Goal: Task Accomplishment & Management: Complete application form

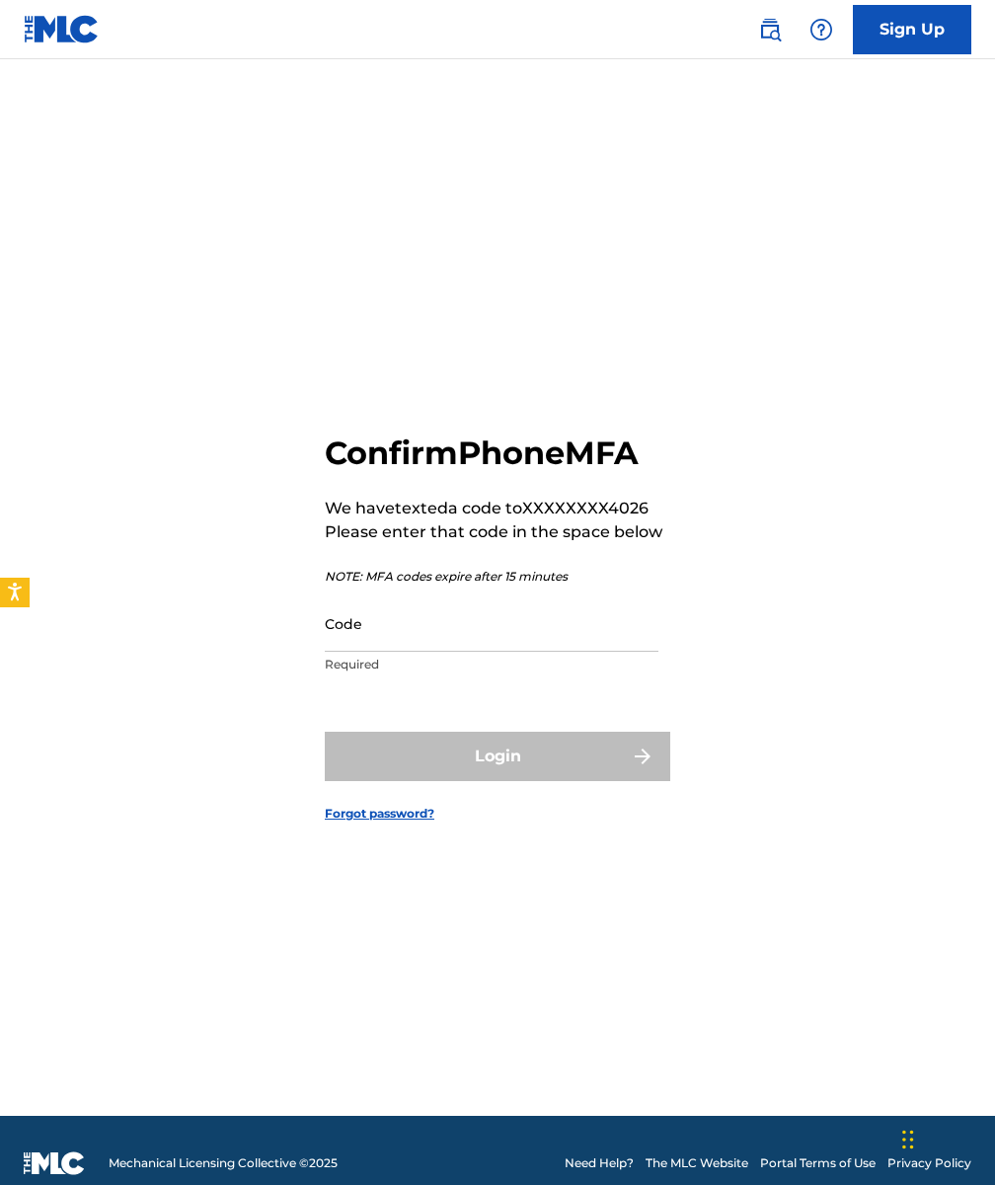
click at [474, 624] on input "Code" at bounding box center [492, 623] width 334 height 56
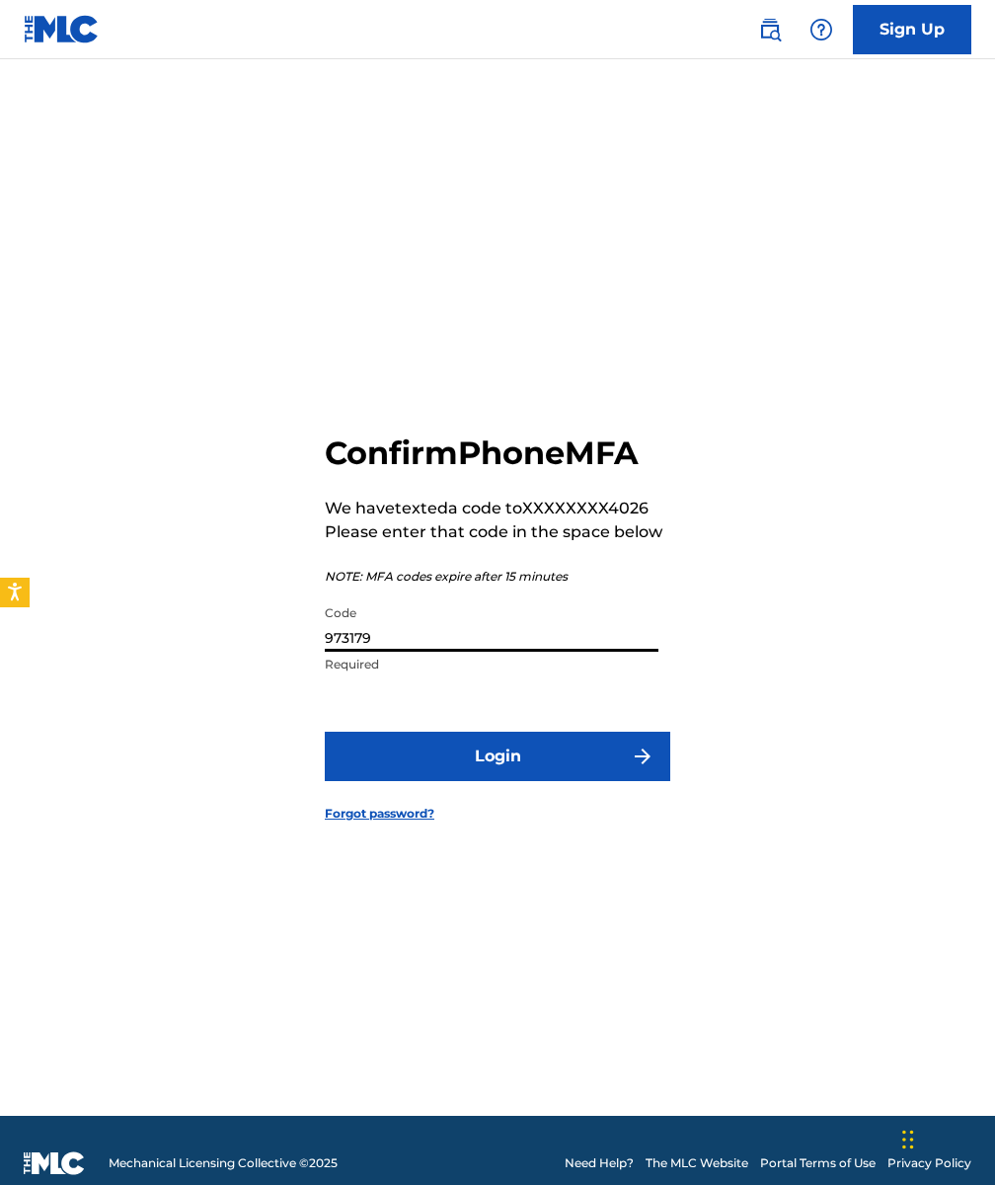
type input "973179"
click at [404, 754] on button "Login" at bounding box center [498, 756] width 346 height 49
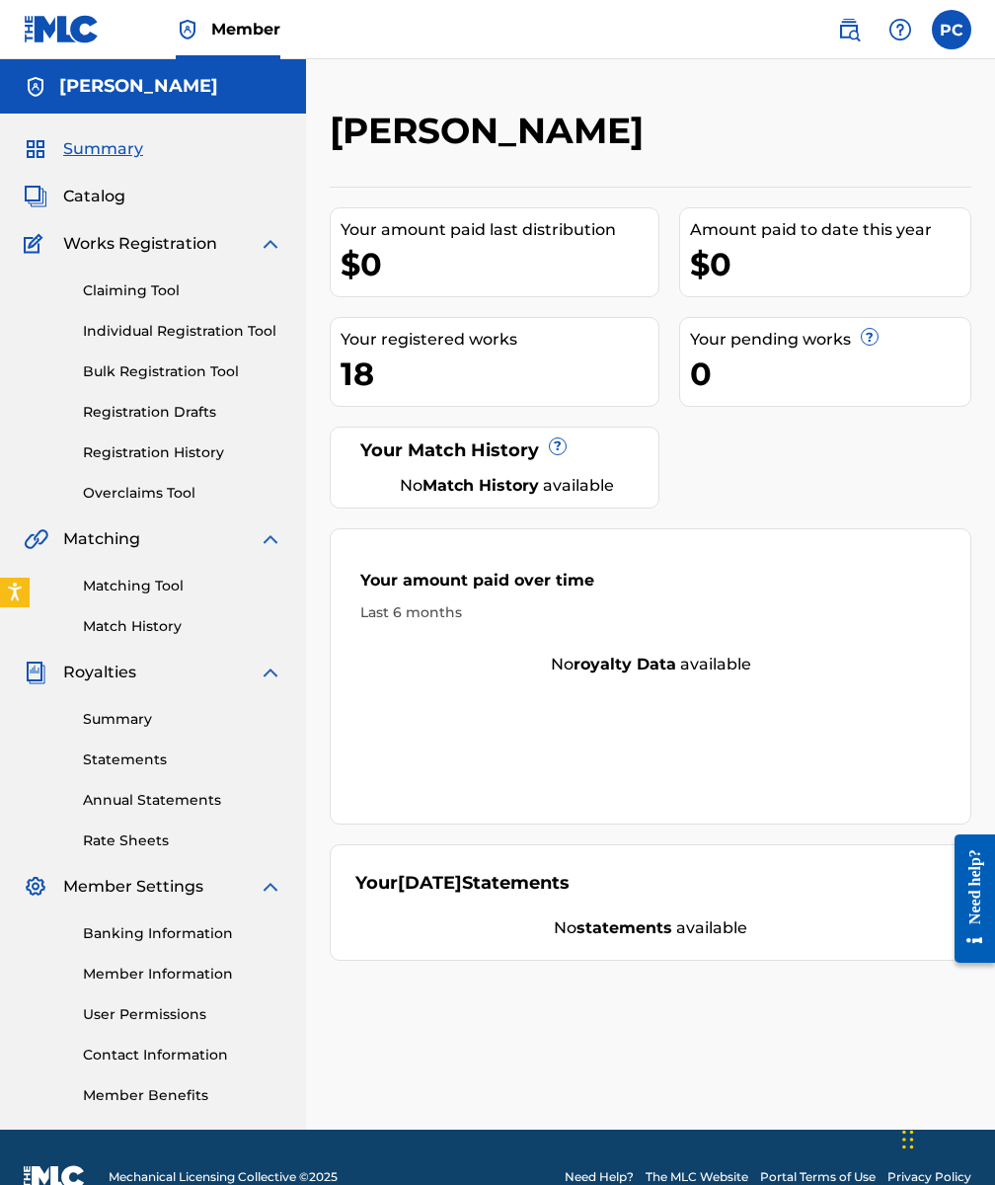
click at [158, 971] on link "Member Information" at bounding box center [182, 974] width 199 height 21
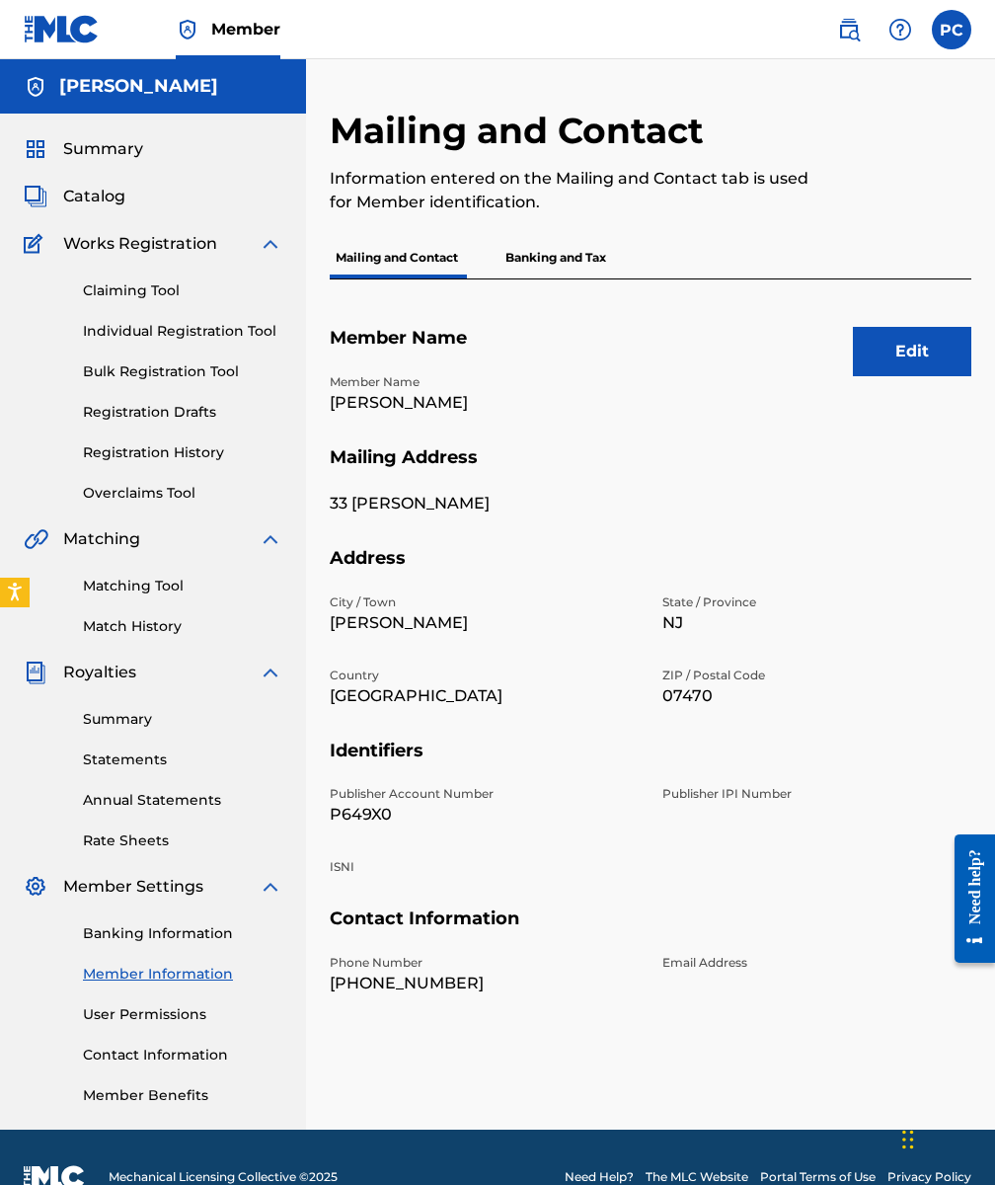
click at [162, 457] on link "Registration History" at bounding box center [182, 452] width 199 height 21
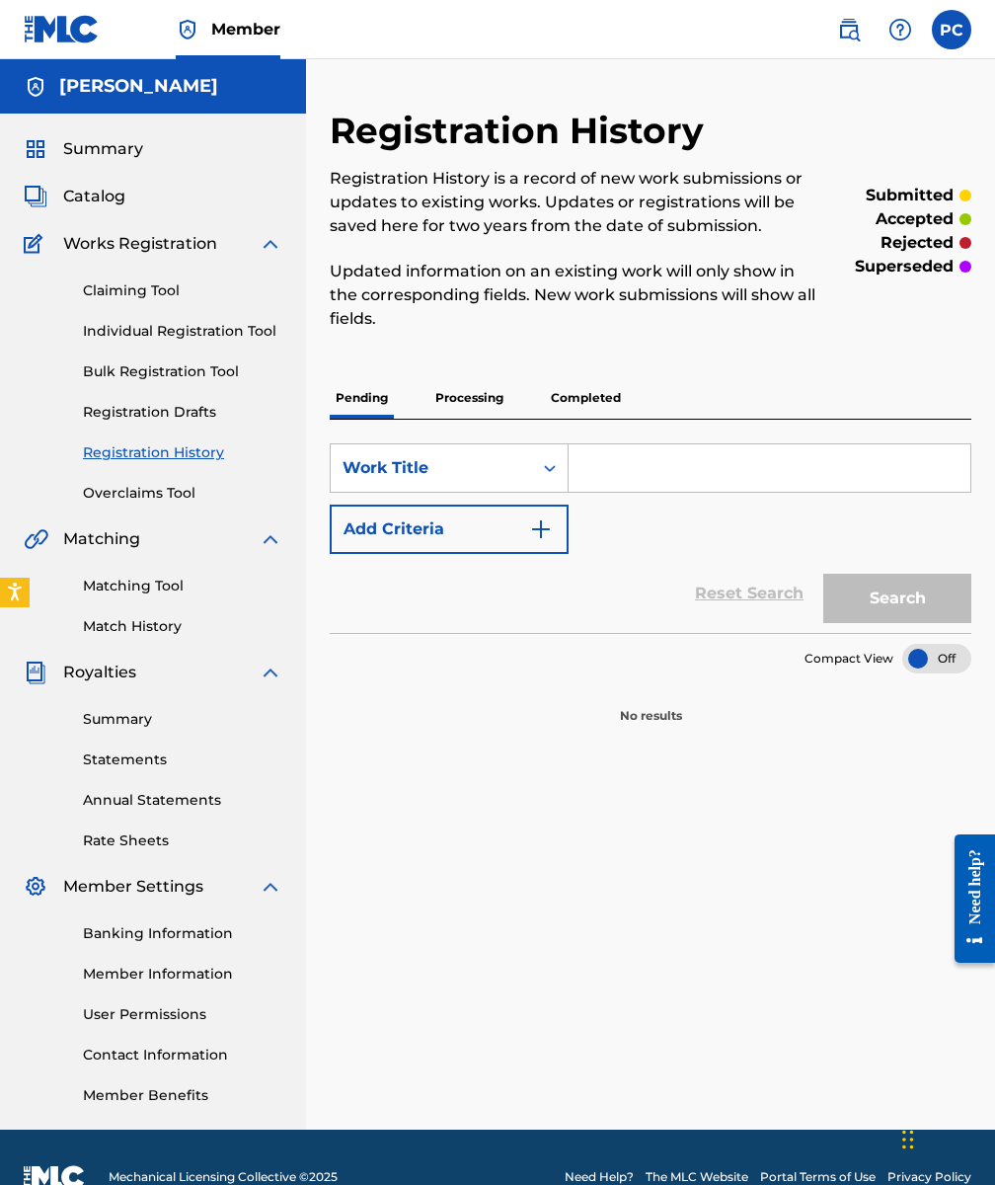
click at [576, 397] on p "Completed" at bounding box center [586, 397] width 82 height 41
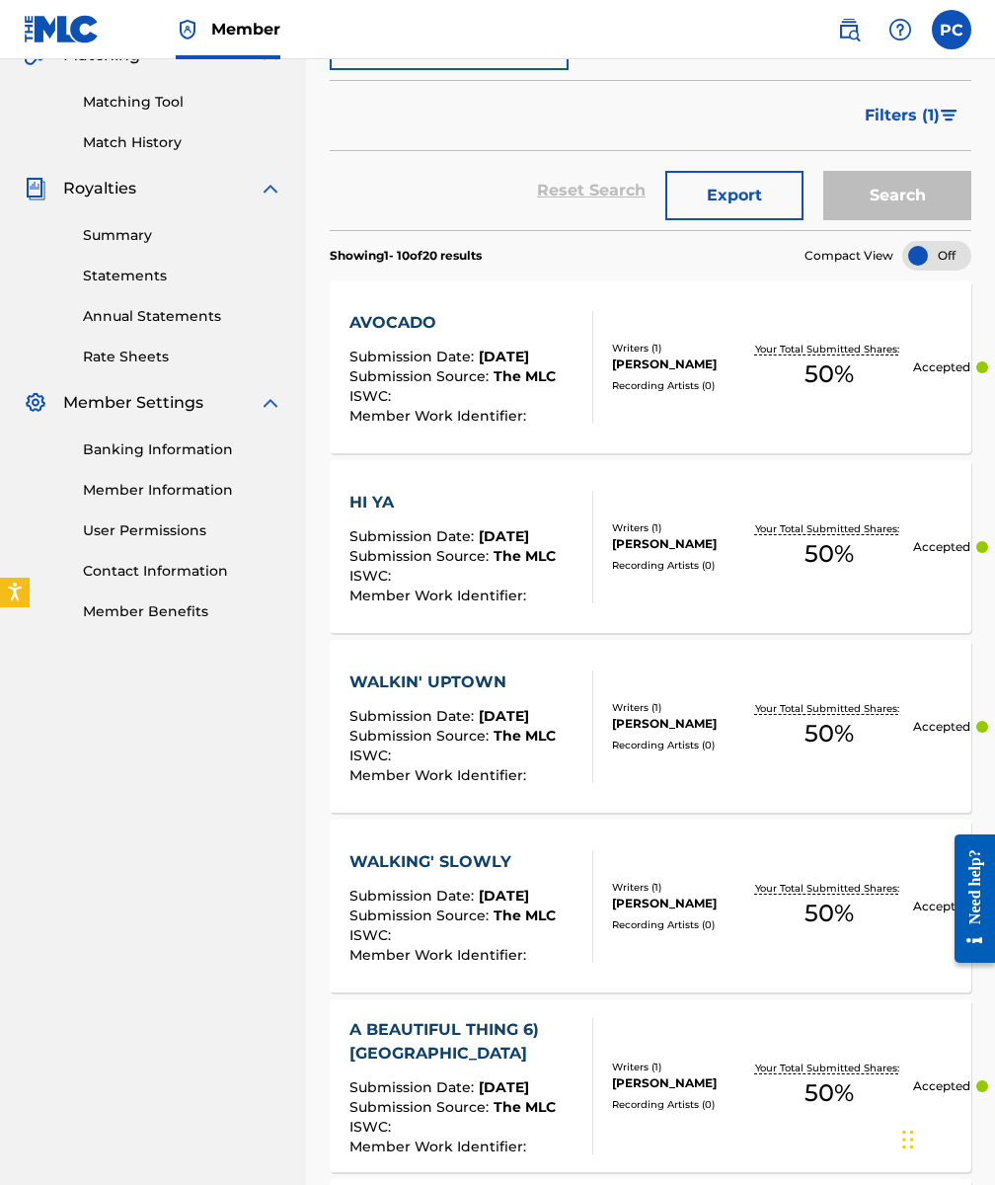
scroll to position [496, 0]
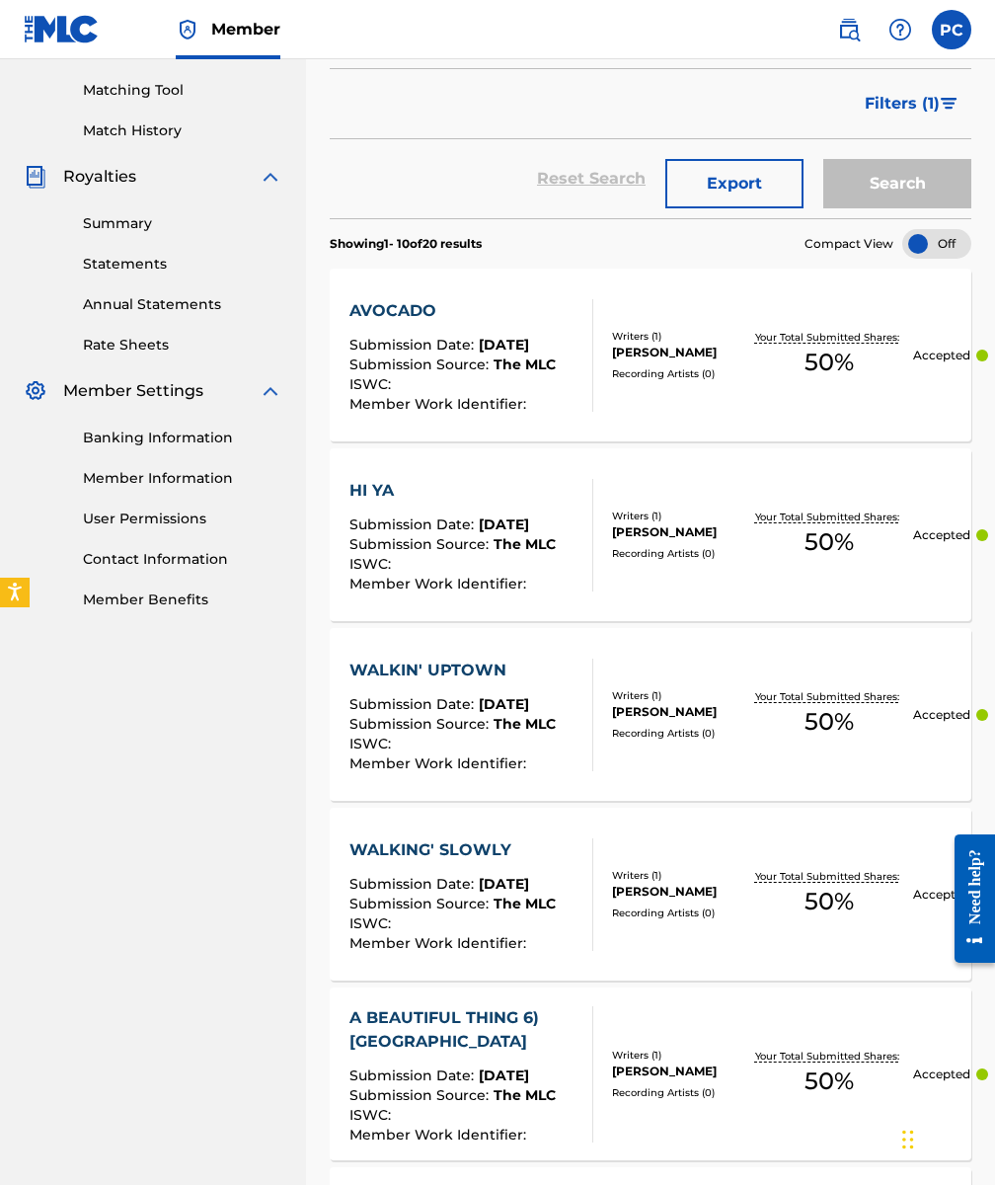
click at [974, 912] on div "Need help?" at bounding box center [975, 885] width 27 height 75
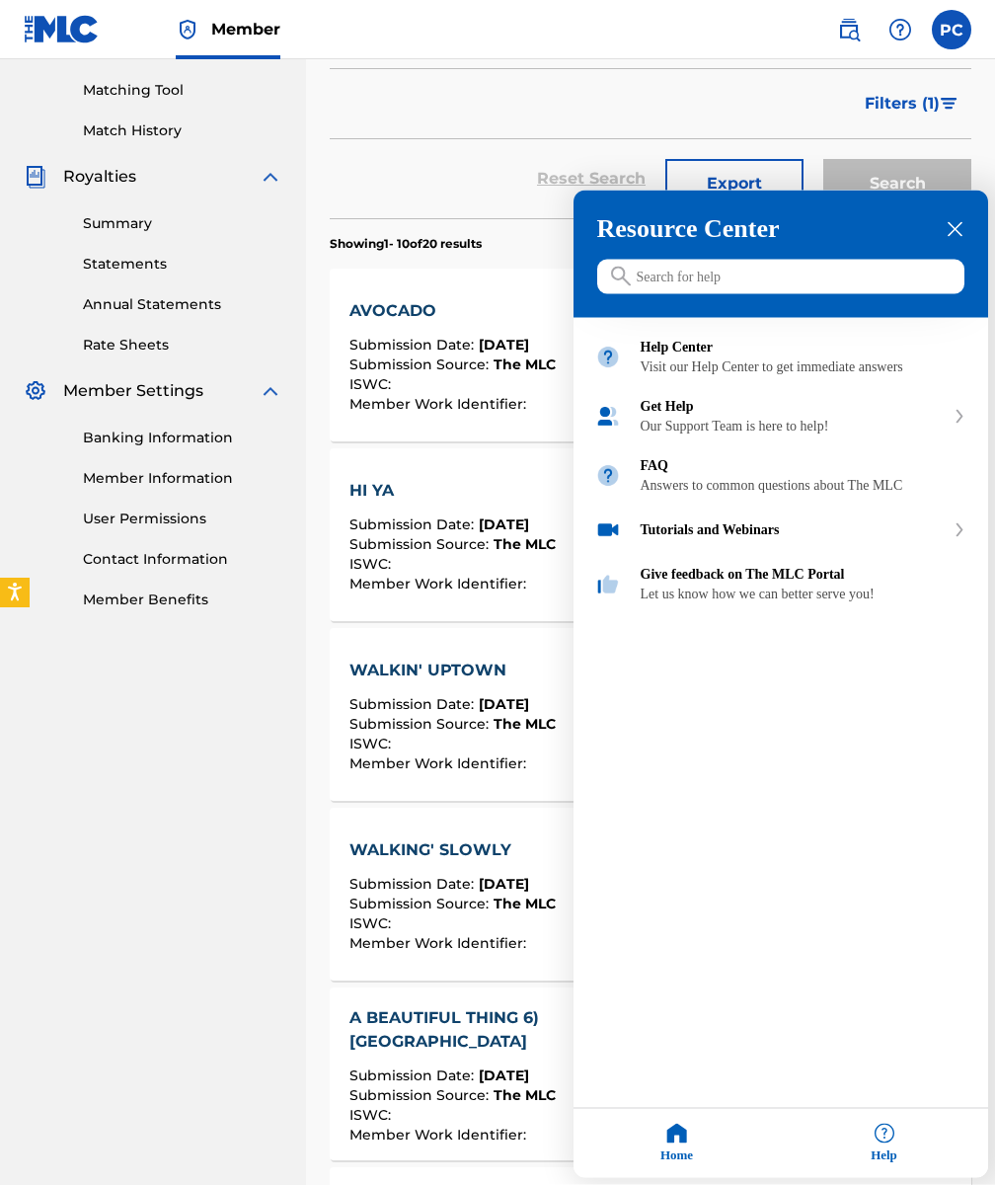
click at [178, 562] on div at bounding box center [497, 592] width 995 height 1185
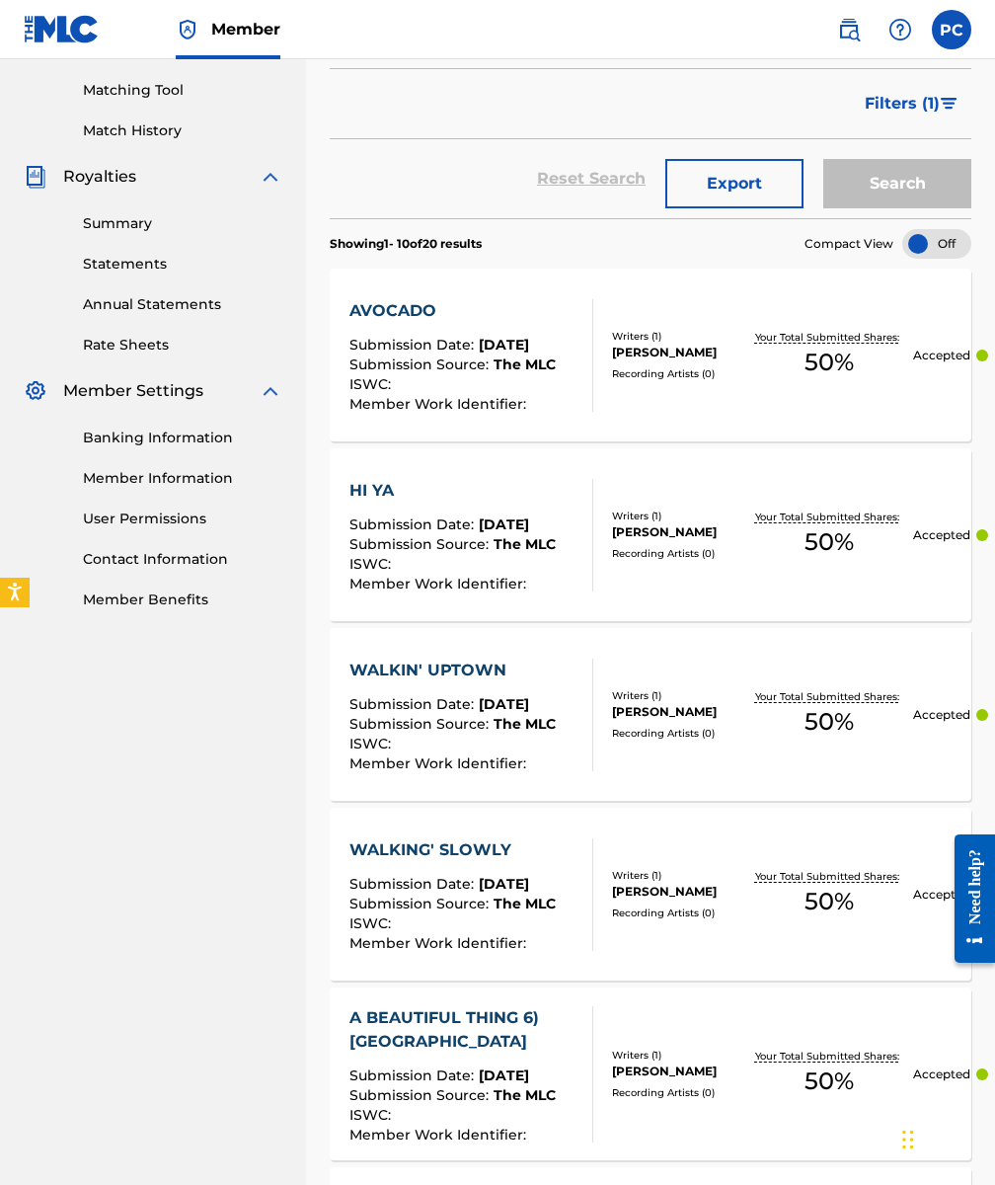
click at [173, 559] on link "Contact Information" at bounding box center [182, 559] width 199 height 21
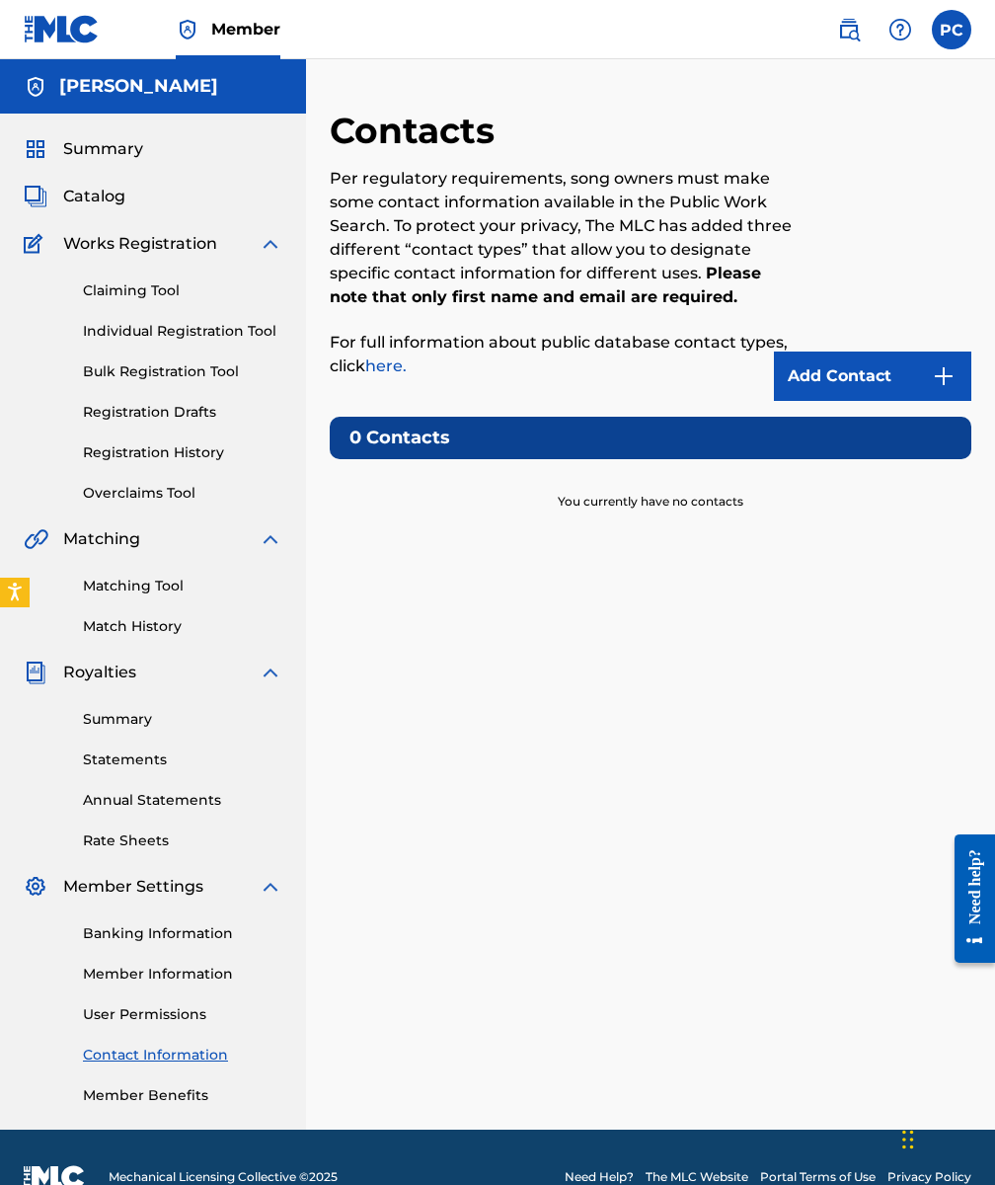
click at [166, 967] on link "Member Information" at bounding box center [182, 974] width 199 height 21
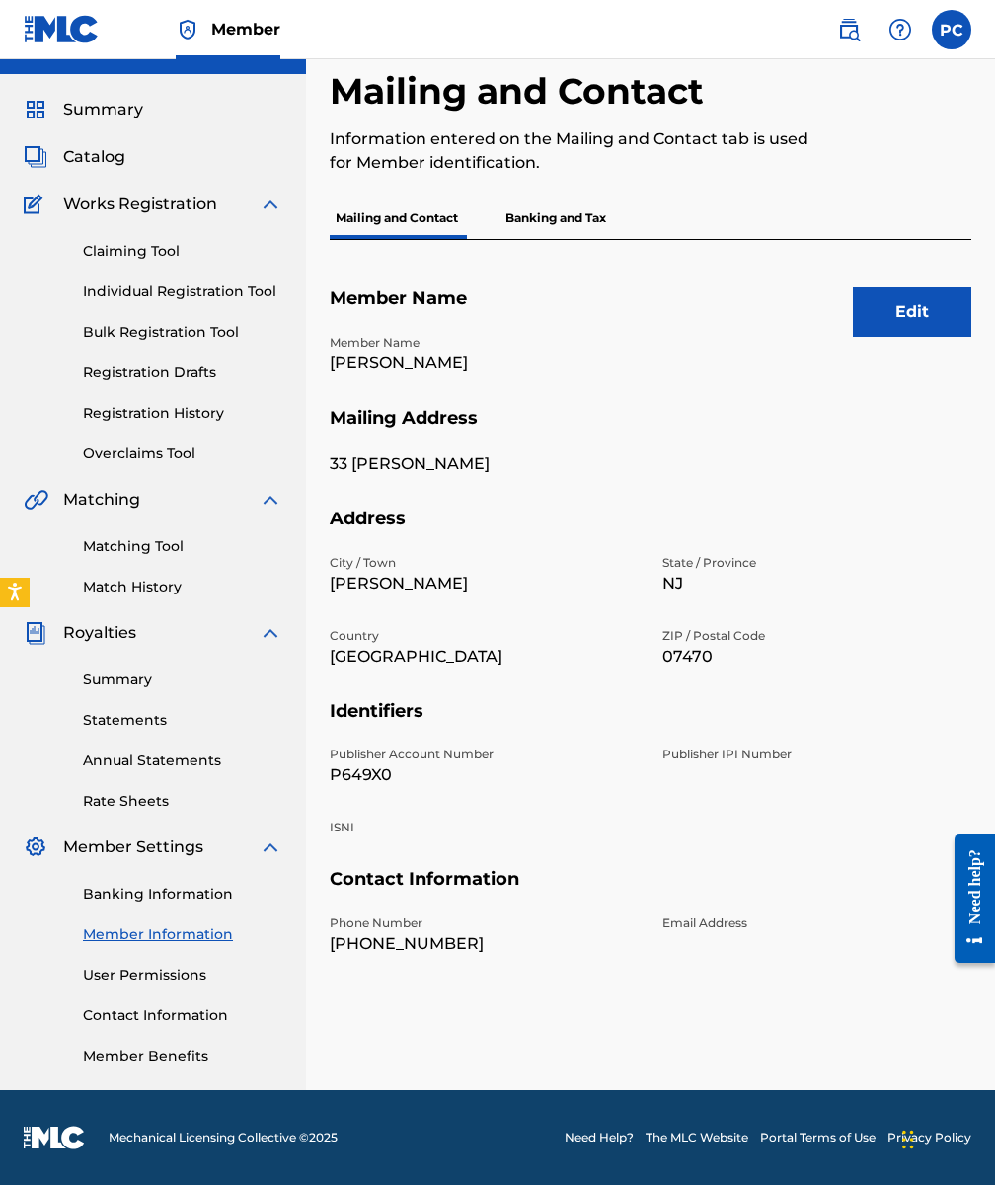
scroll to position [39, 0]
click at [599, 1134] on link "Need Help?" at bounding box center [599, 1138] width 69 height 18
click at [119, 291] on link "Individual Registration Tool" at bounding box center [182, 291] width 199 height 21
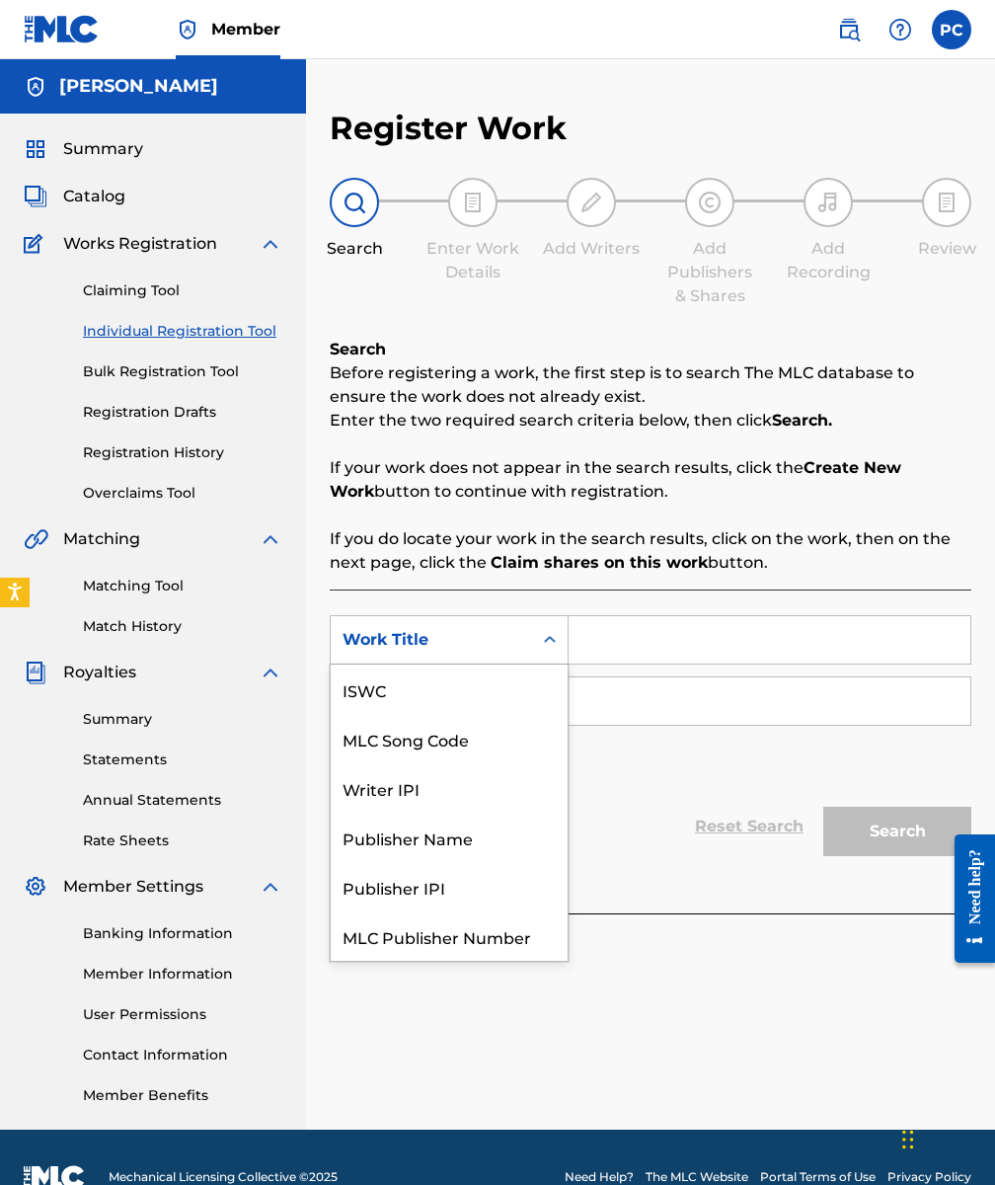
click at [491, 645] on div "Work Title" at bounding box center [432, 640] width 178 height 24
click at [465, 589] on div "SearchWithCriteria9626c325-5218-49e4-ac0f-8993fe6c3029 Work Title selected, 7 o…" at bounding box center [651, 751] width 642 height 324
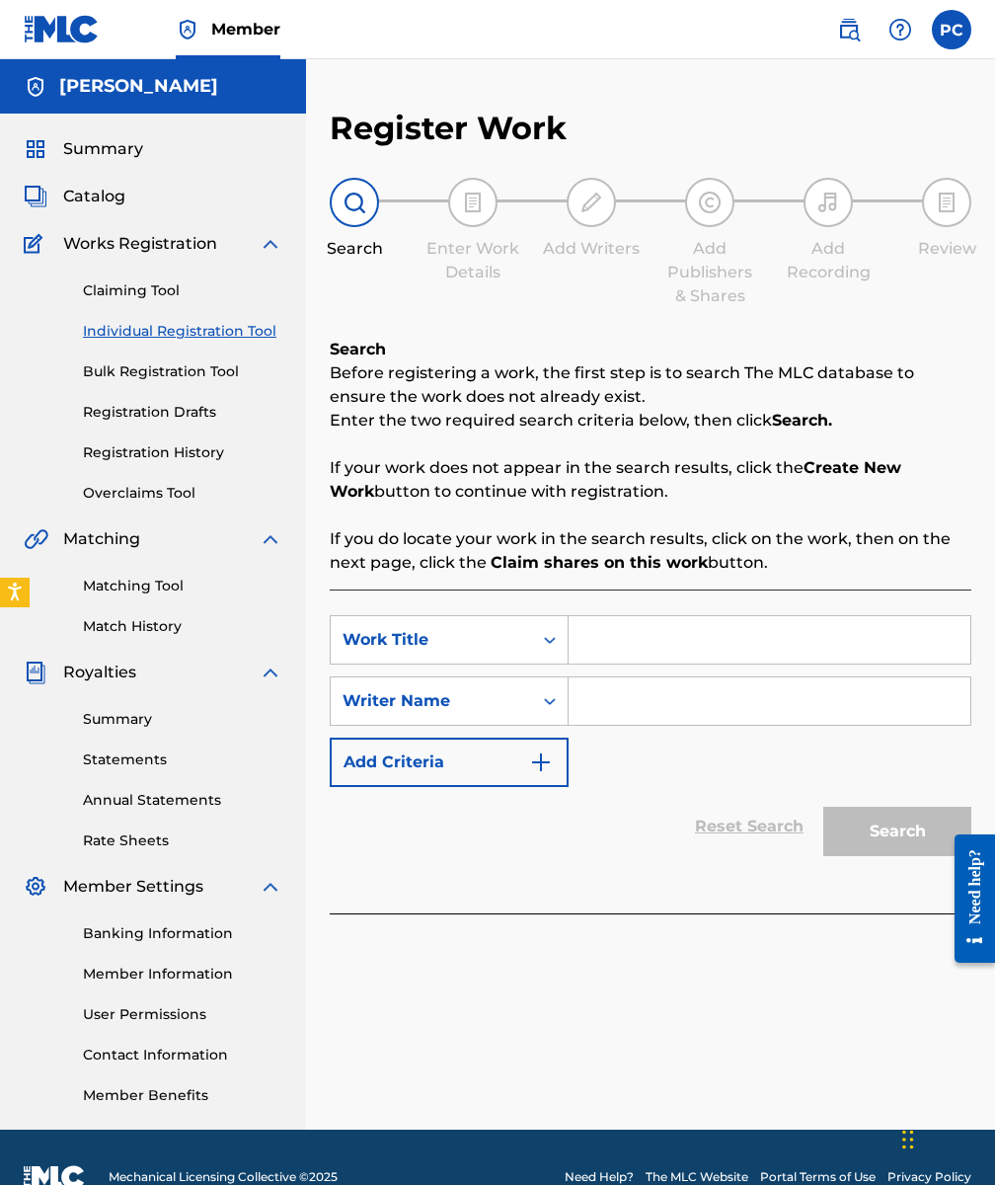
click at [640, 656] on input "Search Form" at bounding box center [770, 639] width 402 height 47
type input "River Suite #1"
click at [630, 699] on input "Search Form" at bounding box center [770, 700] width 402 height 47
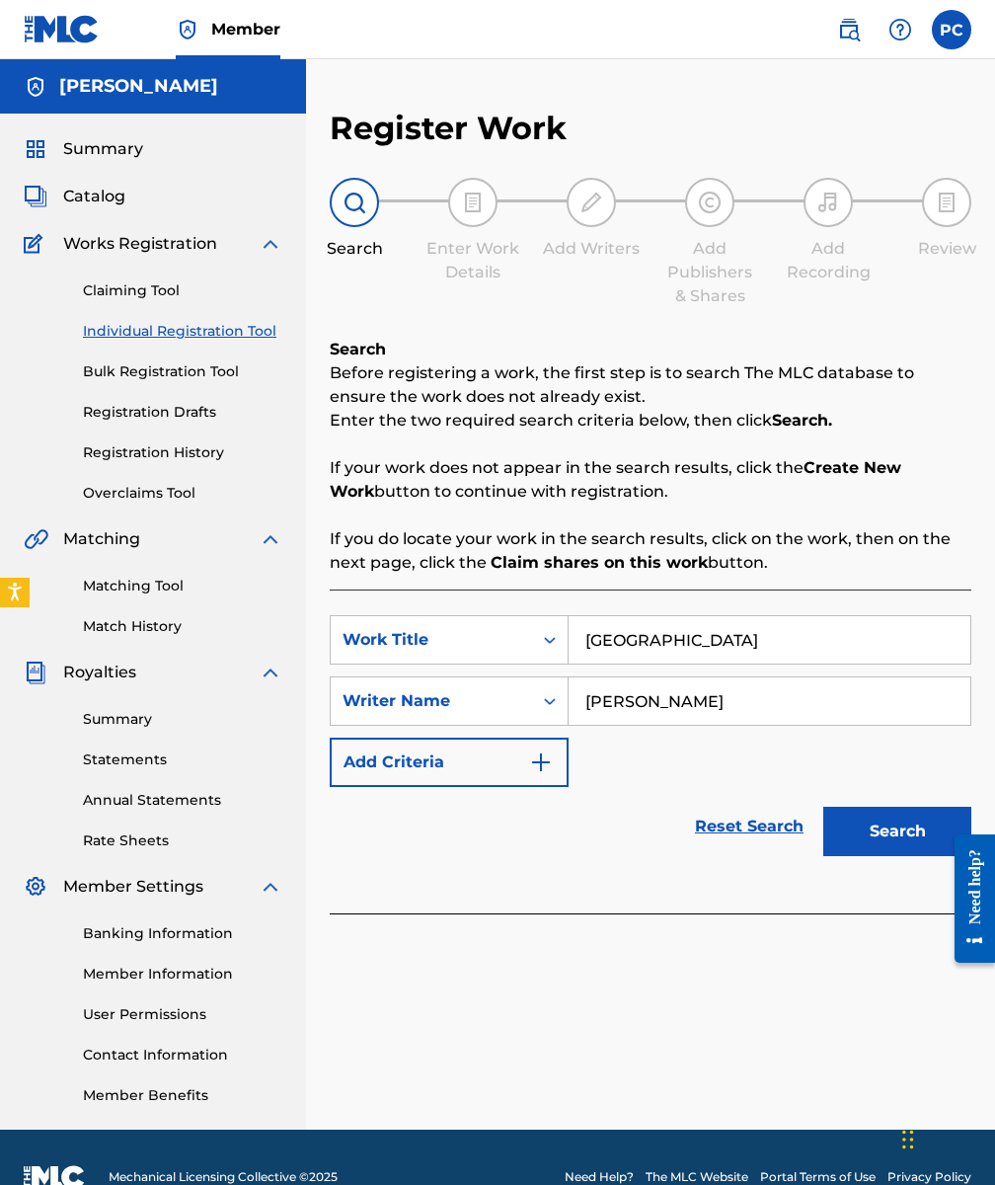
type input "Peter Candela"
click at [513, 765] on button "Add Criteria" at bounding box center [449, 762] width 239 height 49
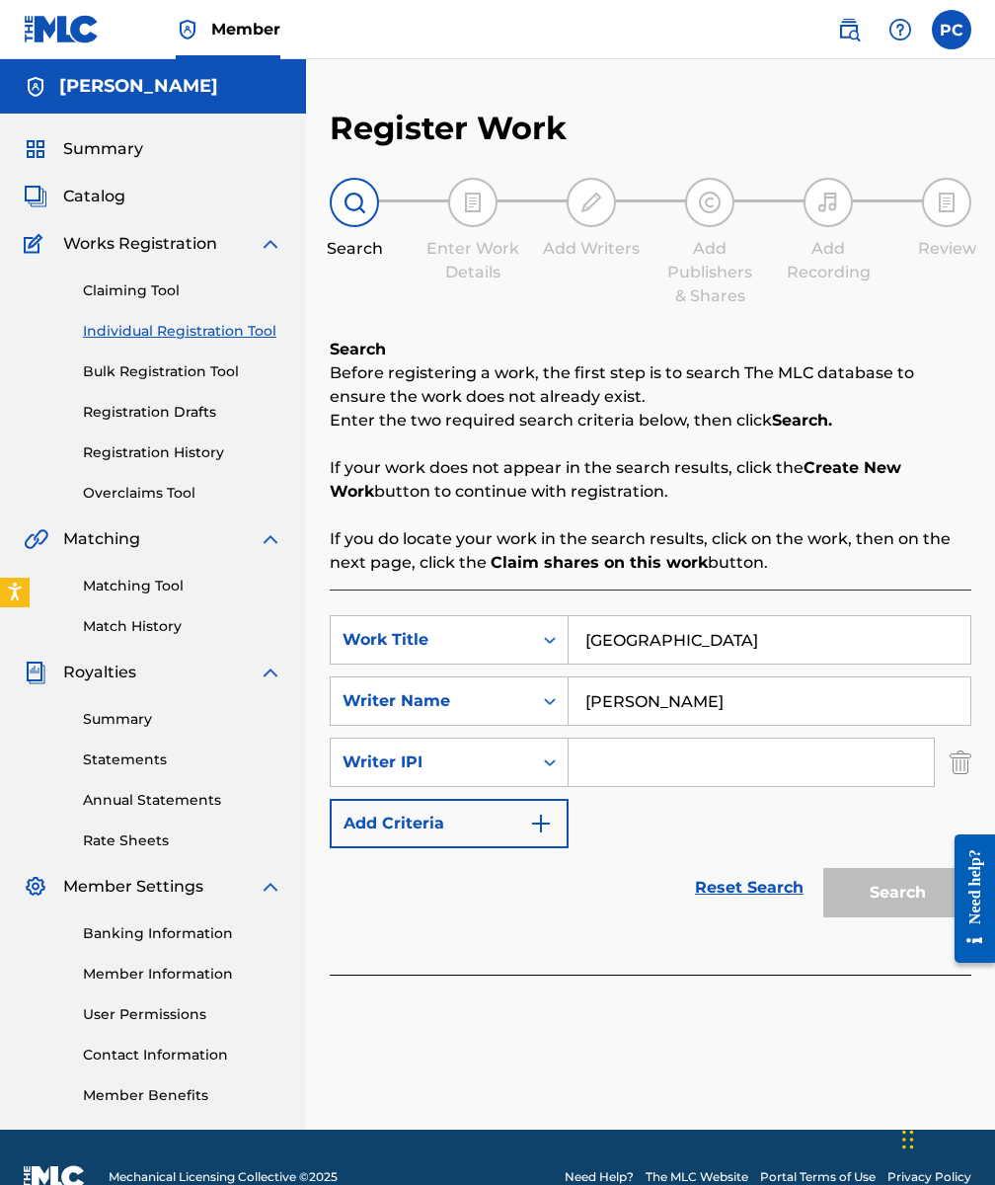
click at [964, 763] on img "Search Form" at bounding box center [961, 762] width 22 height 49
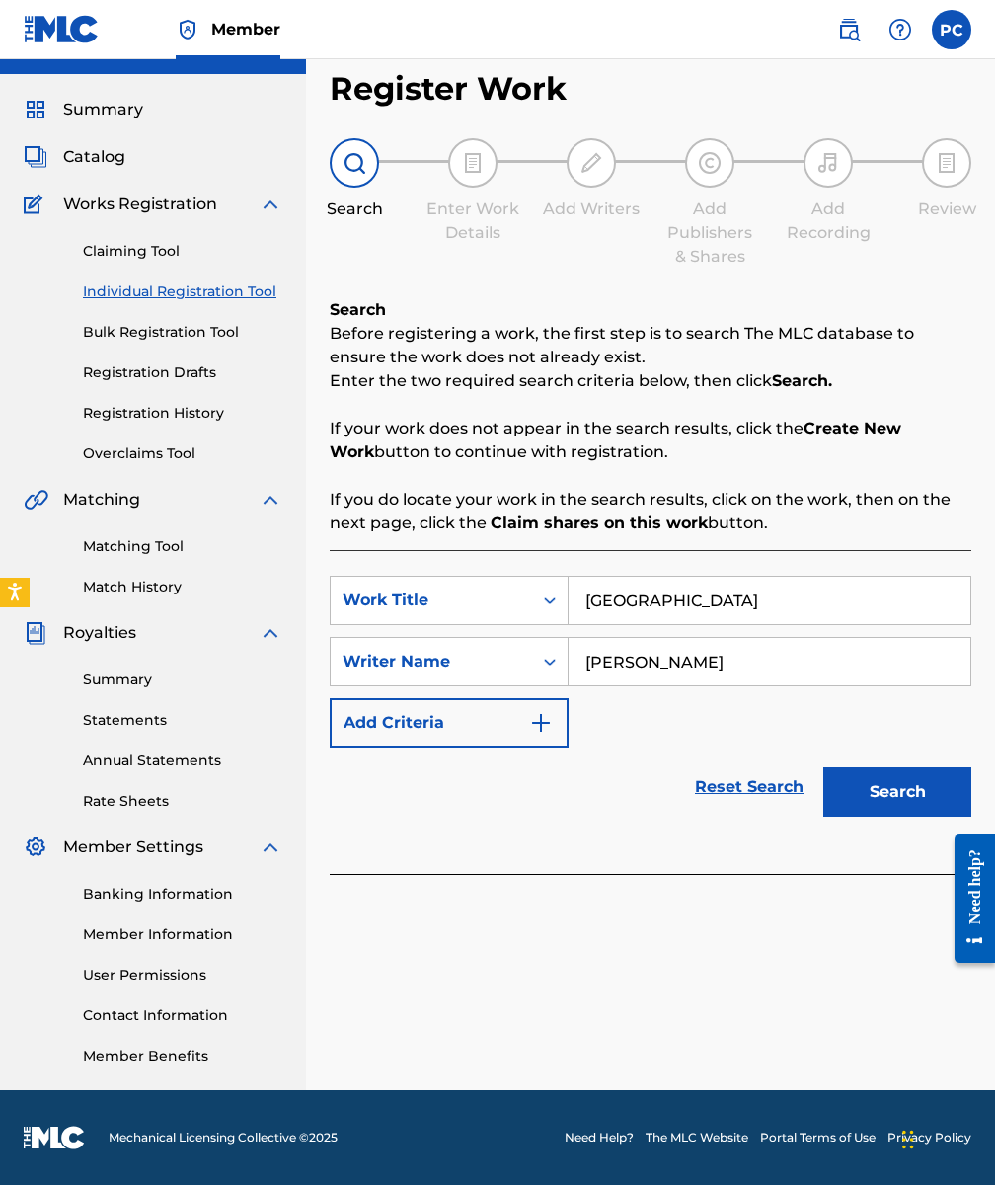
scroll to position [39, 0]
click at [869, 800] on button "Search" at bounding box center [897, 791] width 148 height 49
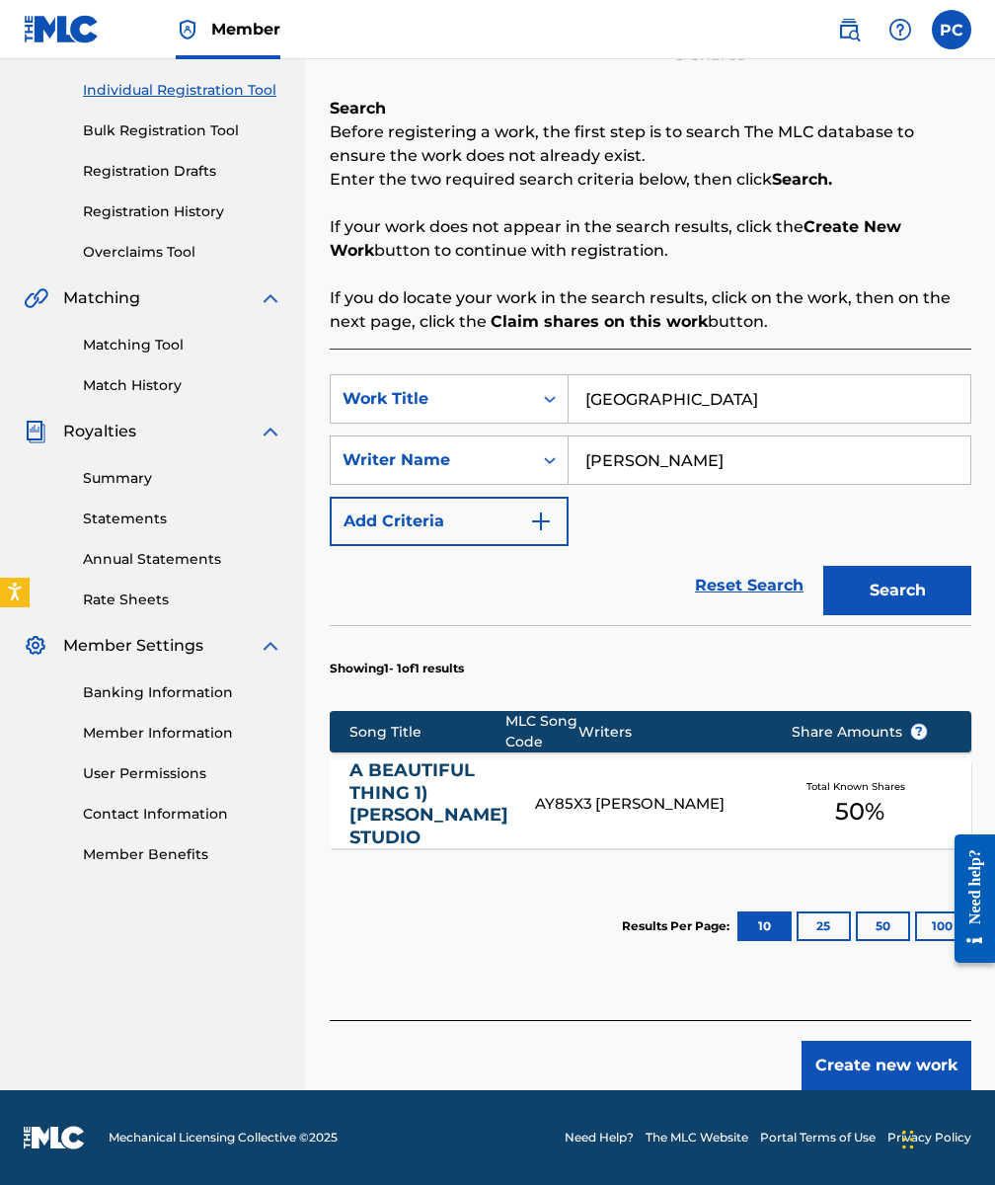
scroll to position [261, 0]
click at [872, 1067] on button "Create new work" at bounding box center [887, 1065] width 170 height 49
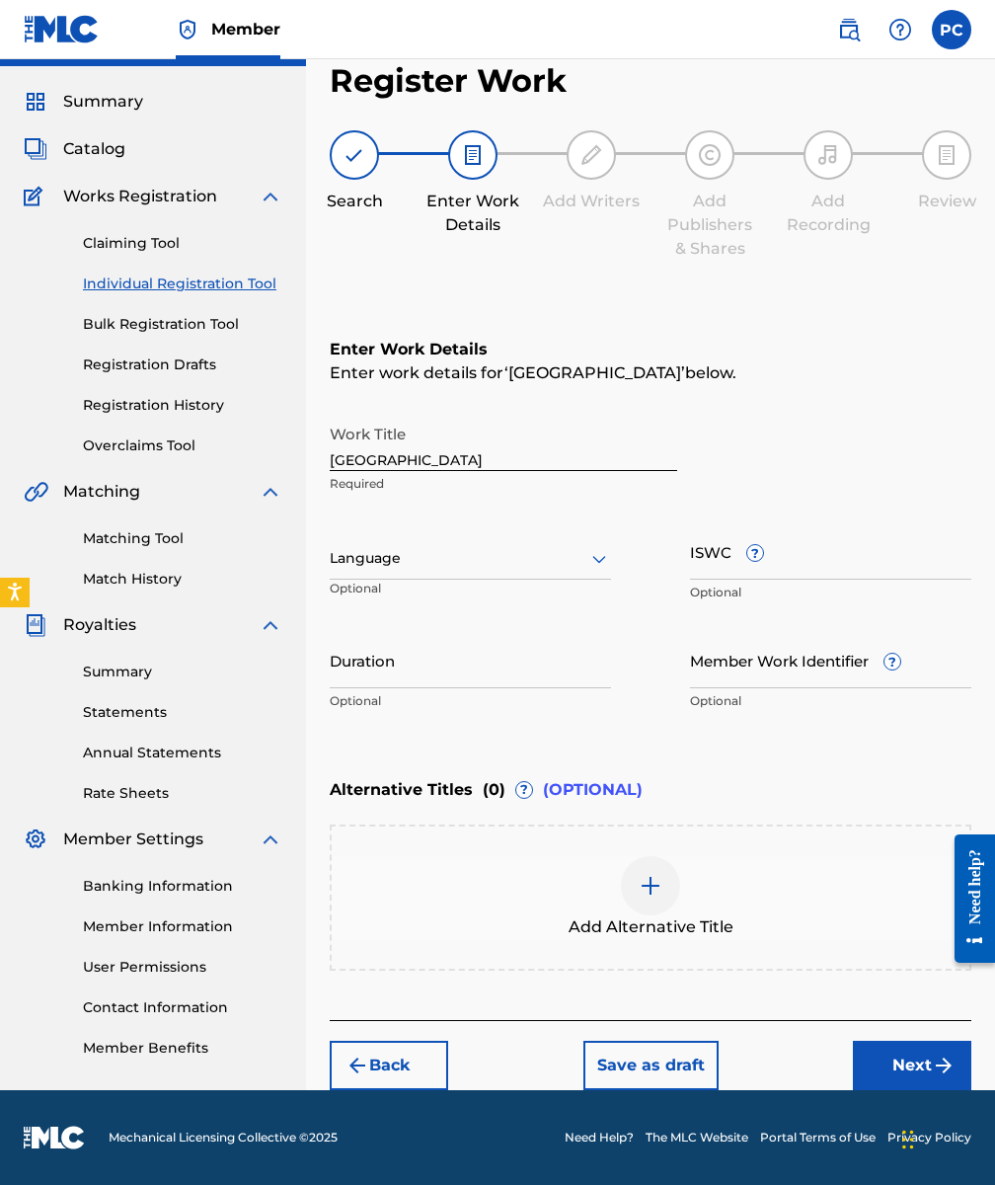
scroll to position [47, 0]
click at [522, 673] on input "Duration" at bounding box center [470, 660] width 281 height 56
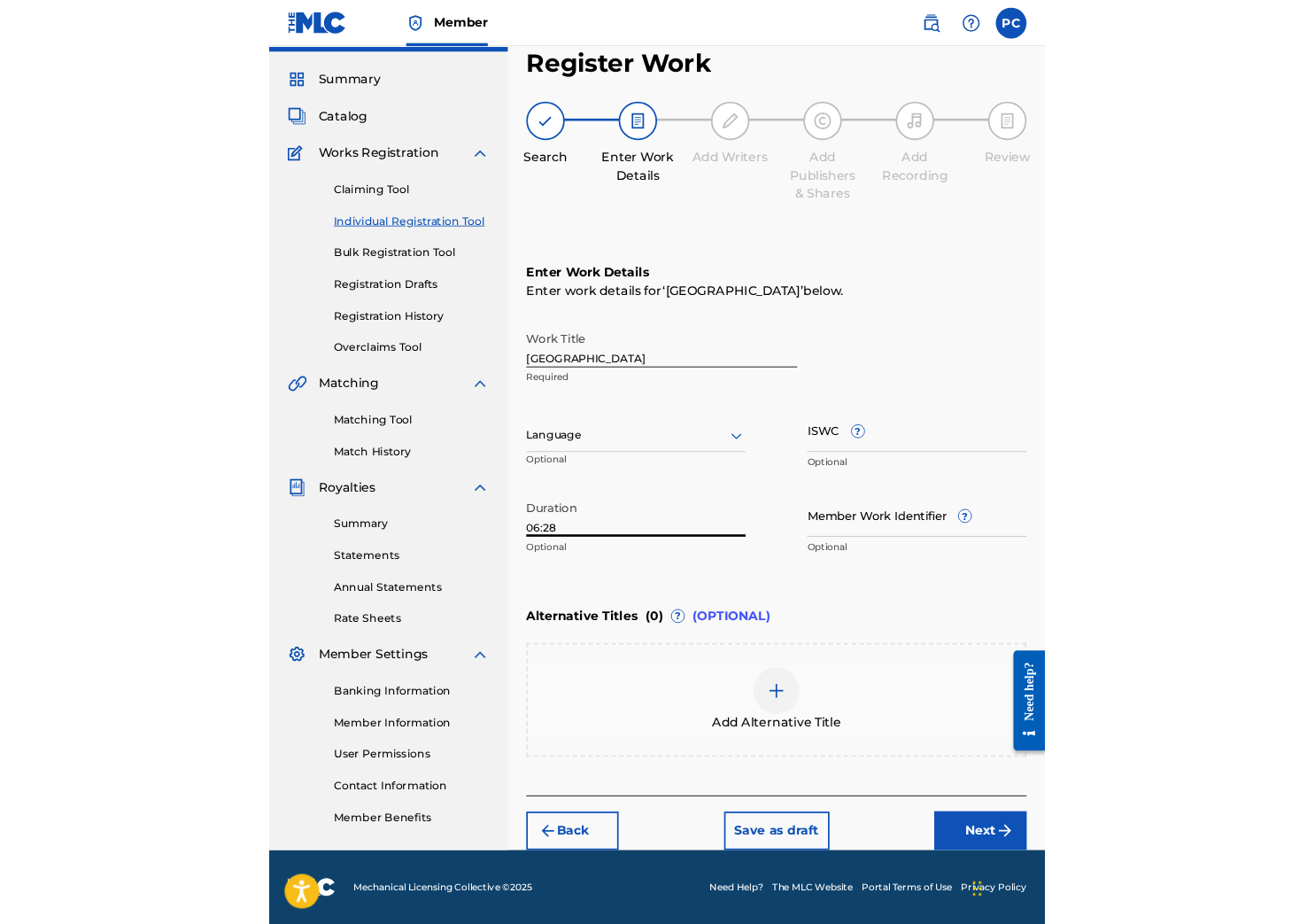
scroll to position [16, 0]
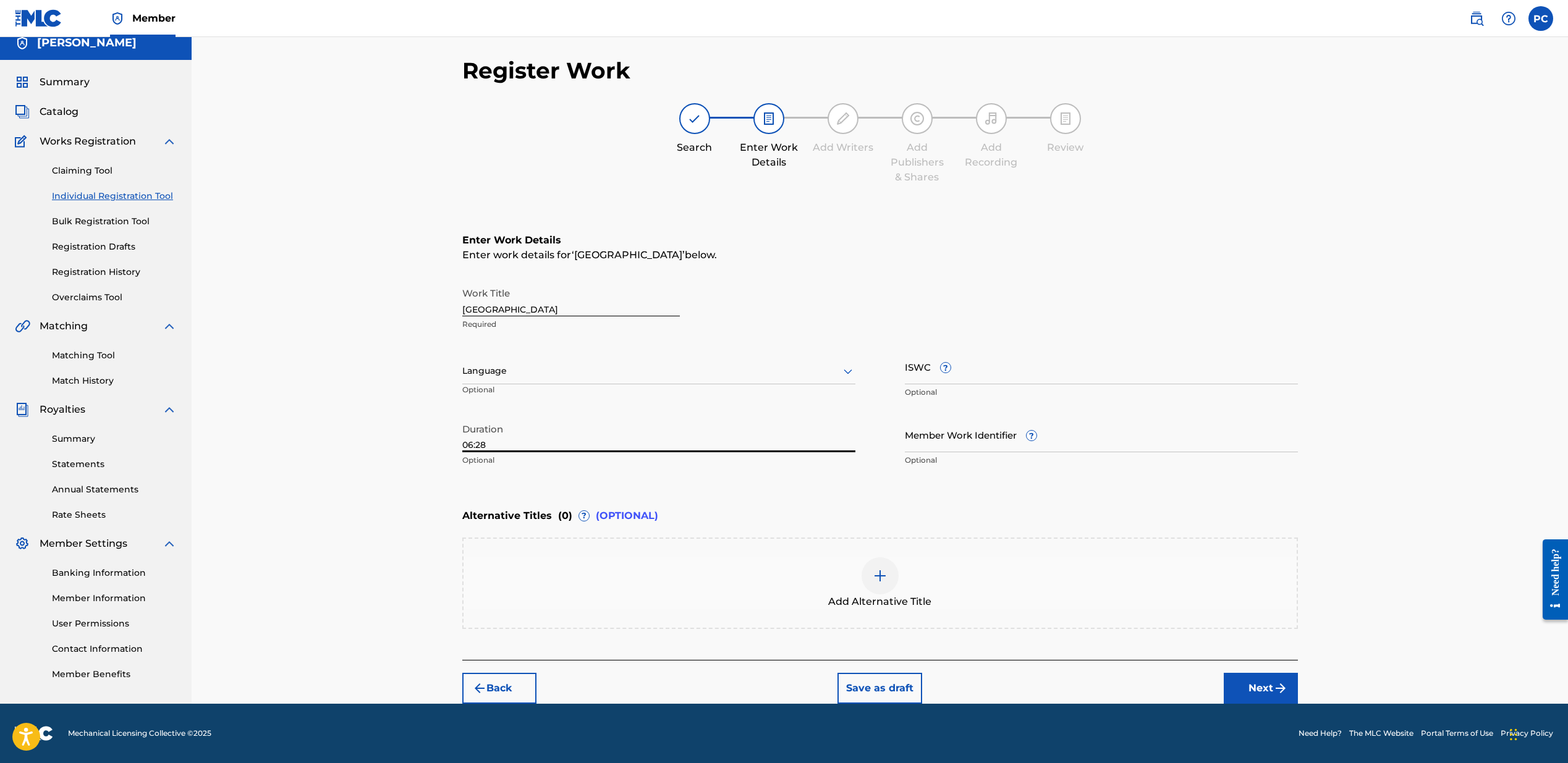
type input "06:28"
click at [443, 437] on div "Register Work Search Enter Work Details Add Writers Add Publishers & Shares Add…" at bounding box center [879, 364] width 1376 height 678
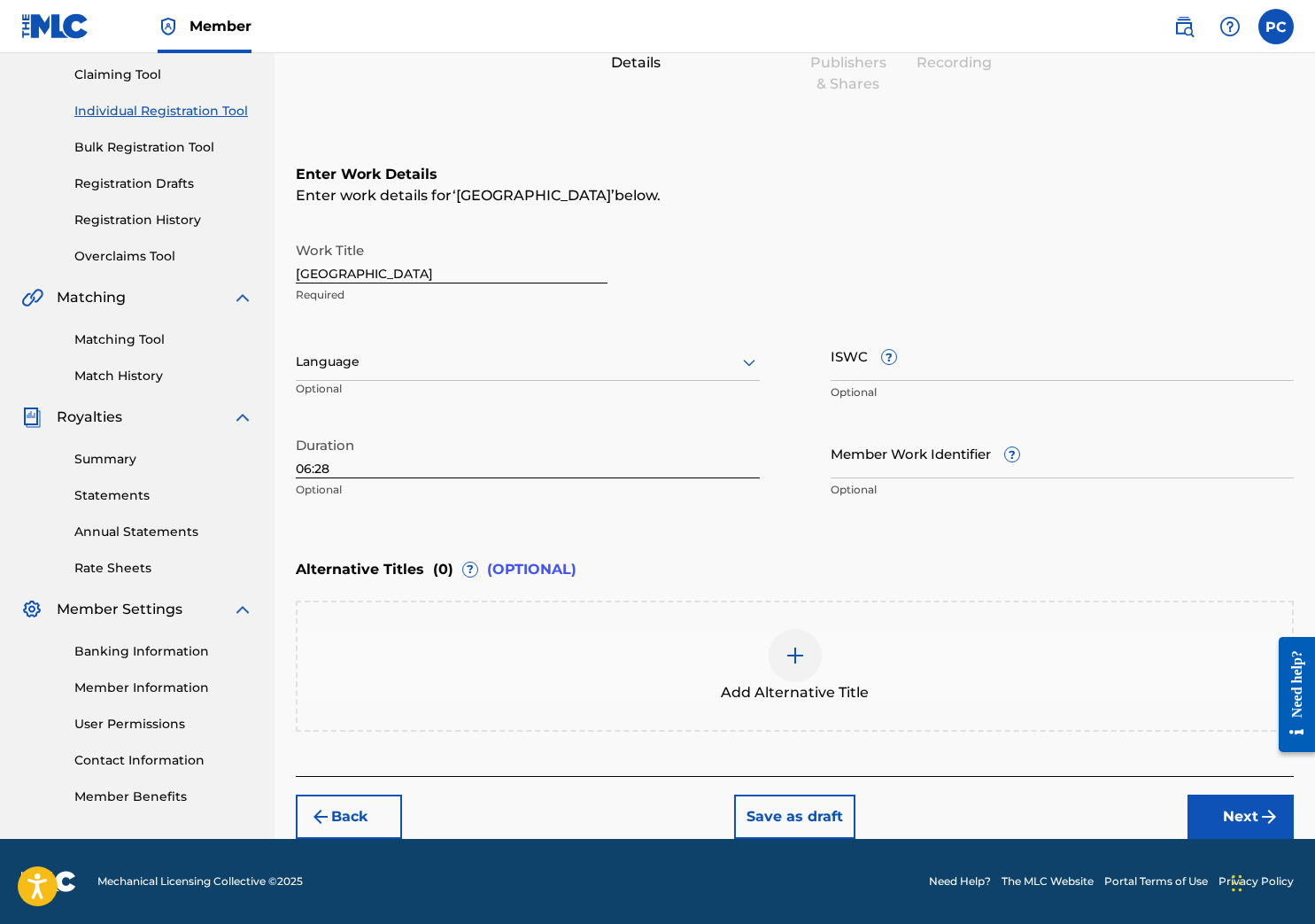
click at [892, 808] on button "Next" at bounding box center [1241, 816] width 106 height 44
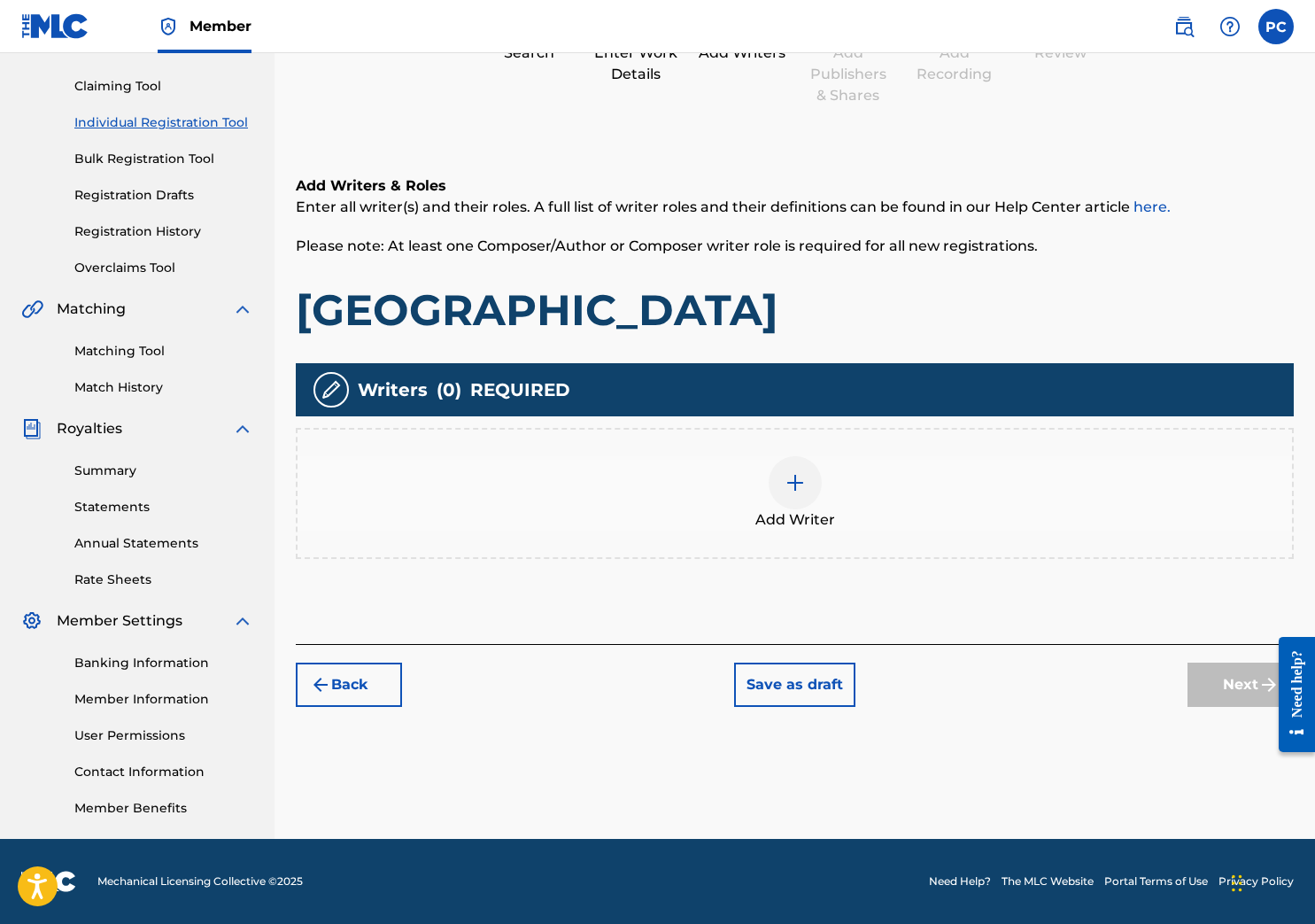
click at [797, 480] on img at bounding box center [796, 483] width 22 height 22
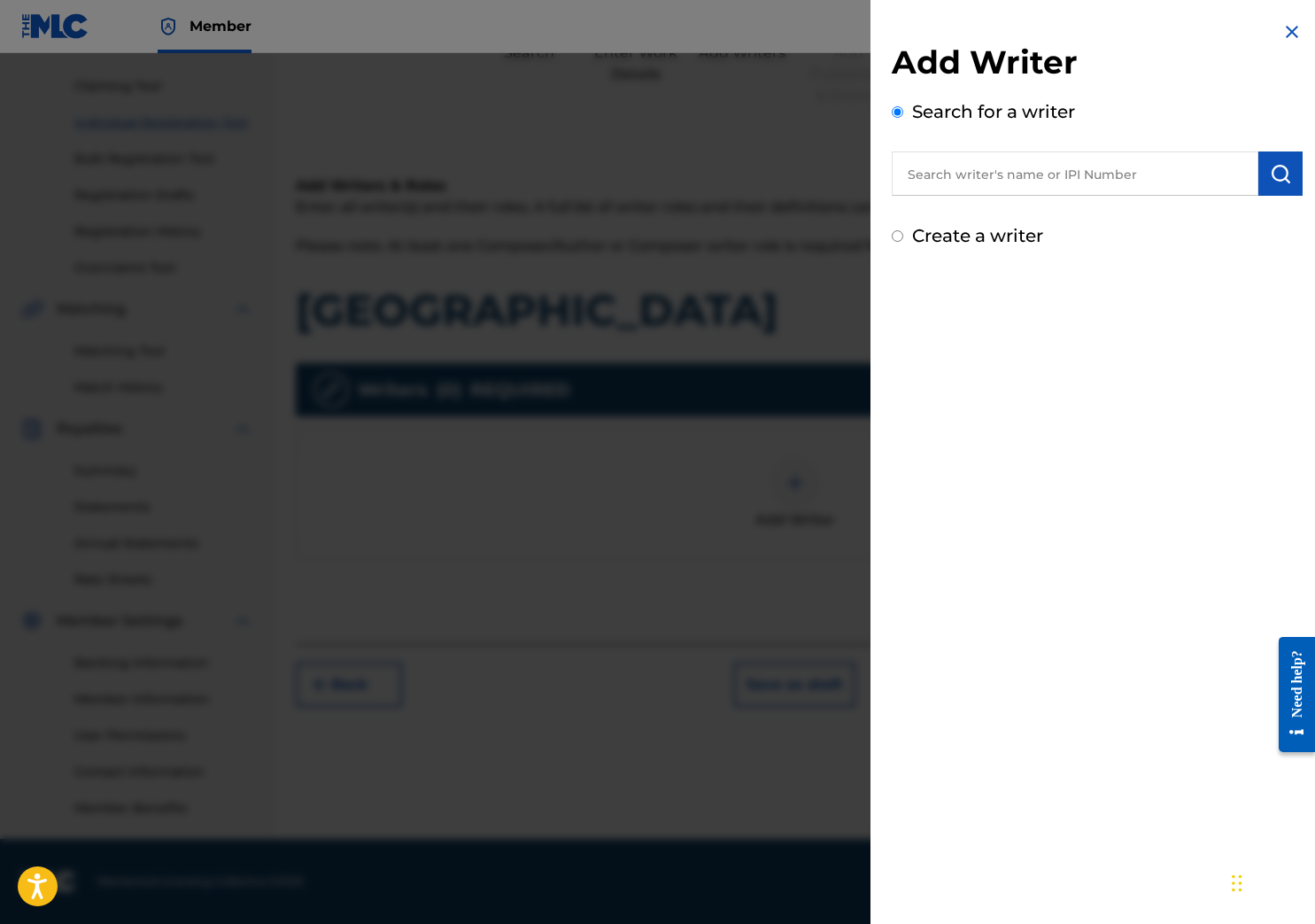
click at [892, 180] on input "text" at bounding box center [1075, 173] width 367 height 44
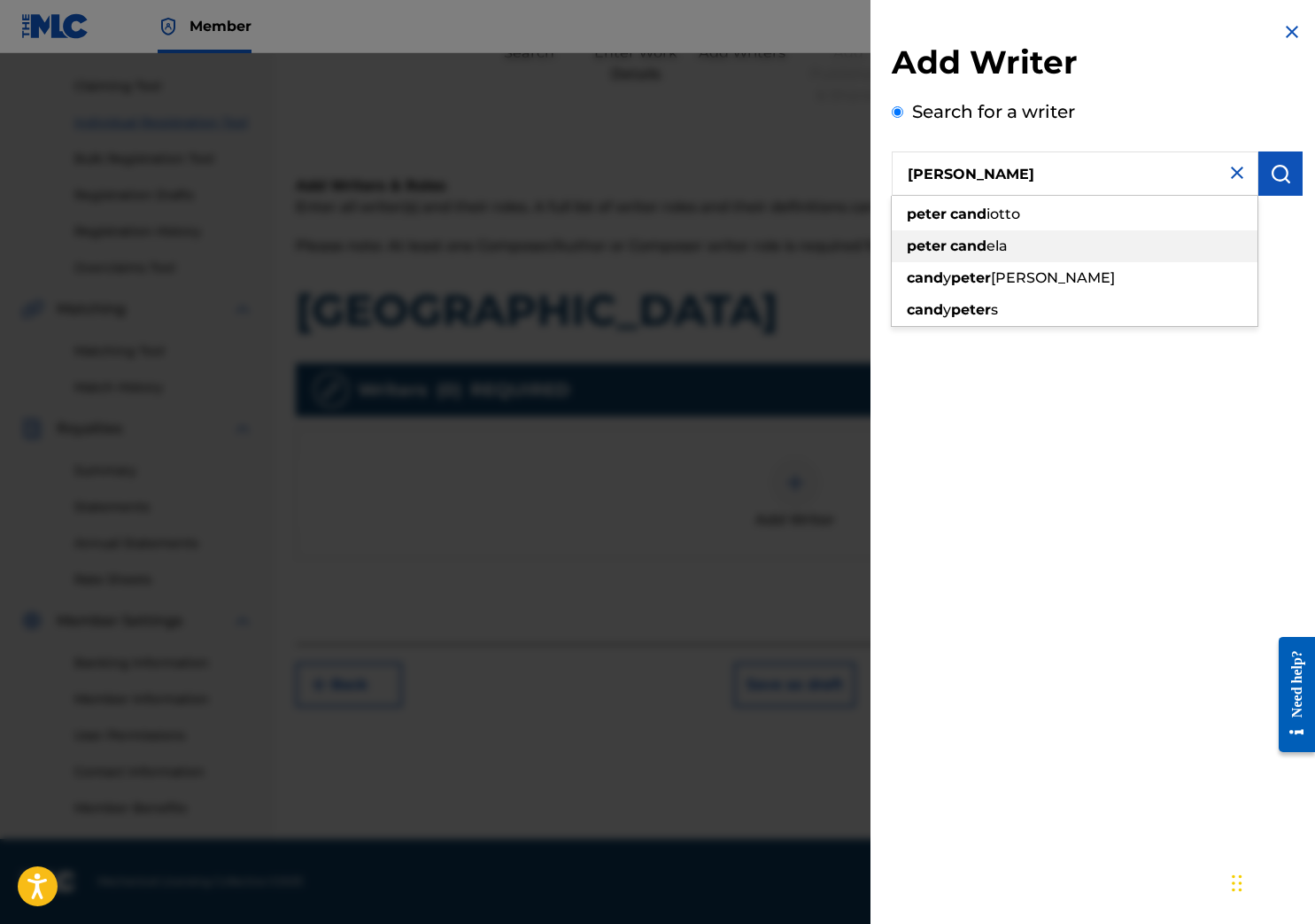
click at [892, 245] on strong "cand" at bounding box center [968, 246] width 36 height 17
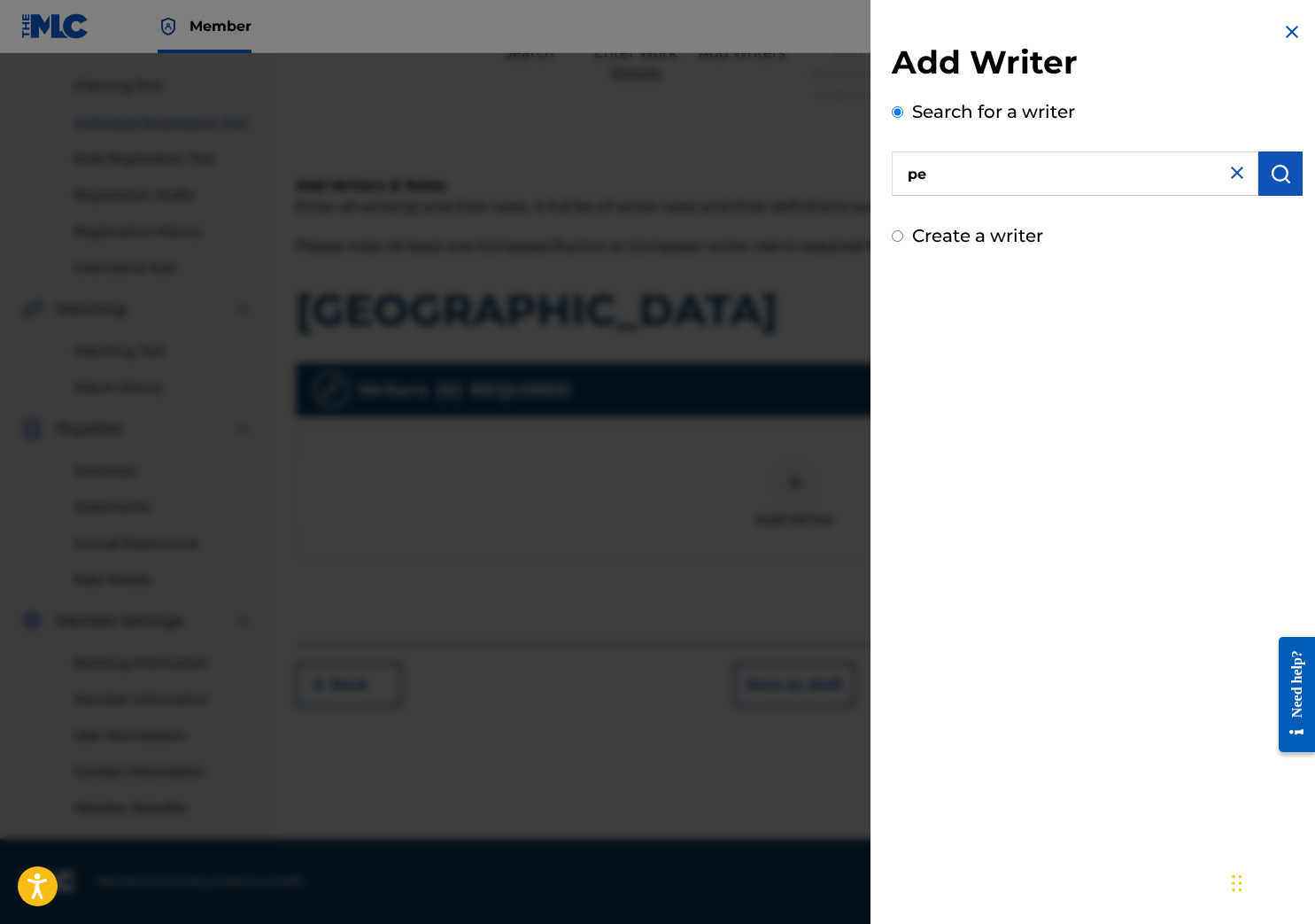
type input "p"
type input "Peter Candela"
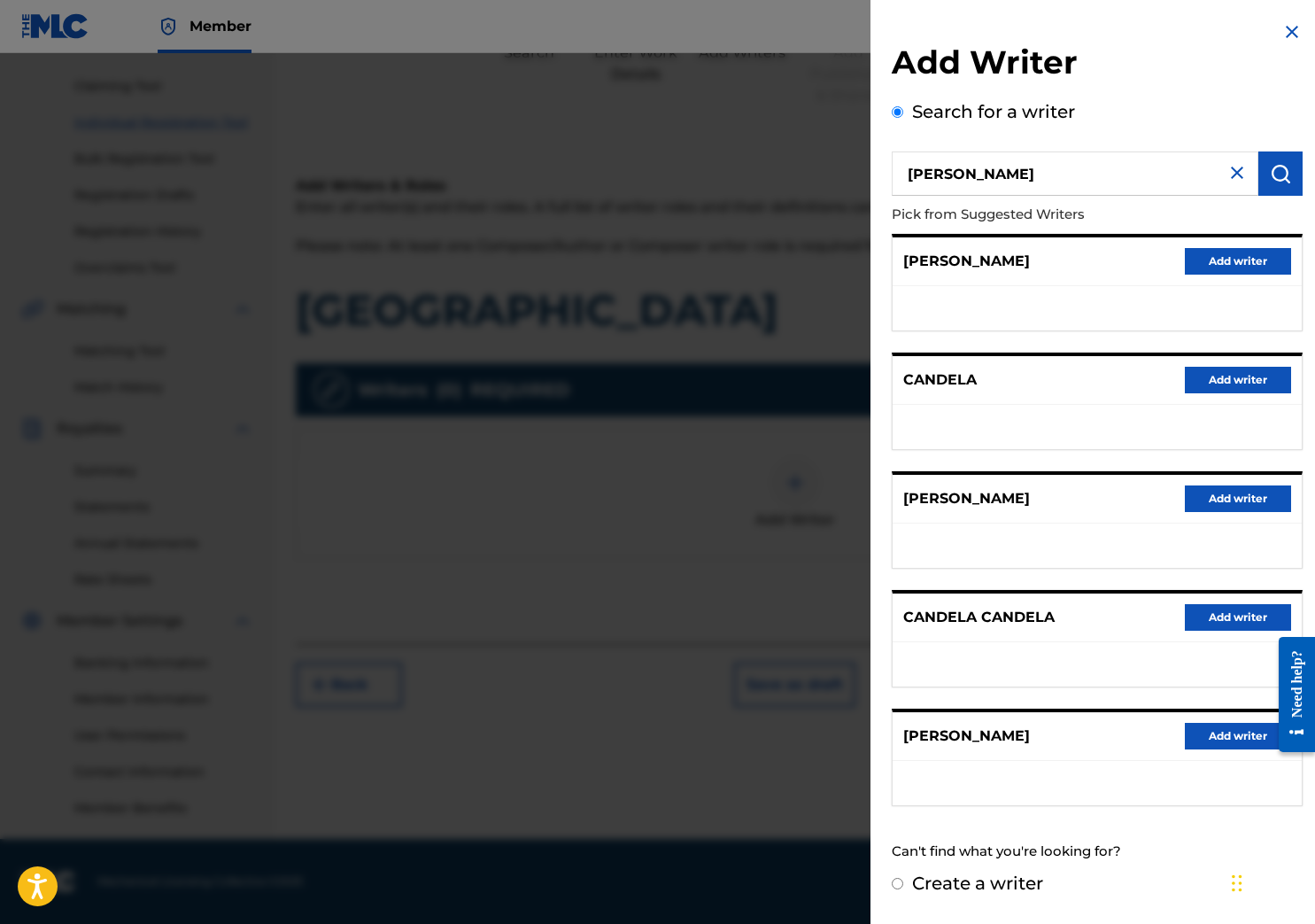
click at [892, 737] on p "PETER CANDELA" at bounding box center [966, 737] width 126 height 22
click at [892, 738] on button "Add writer" at bounding box center [1238, 737] width 106 height 27
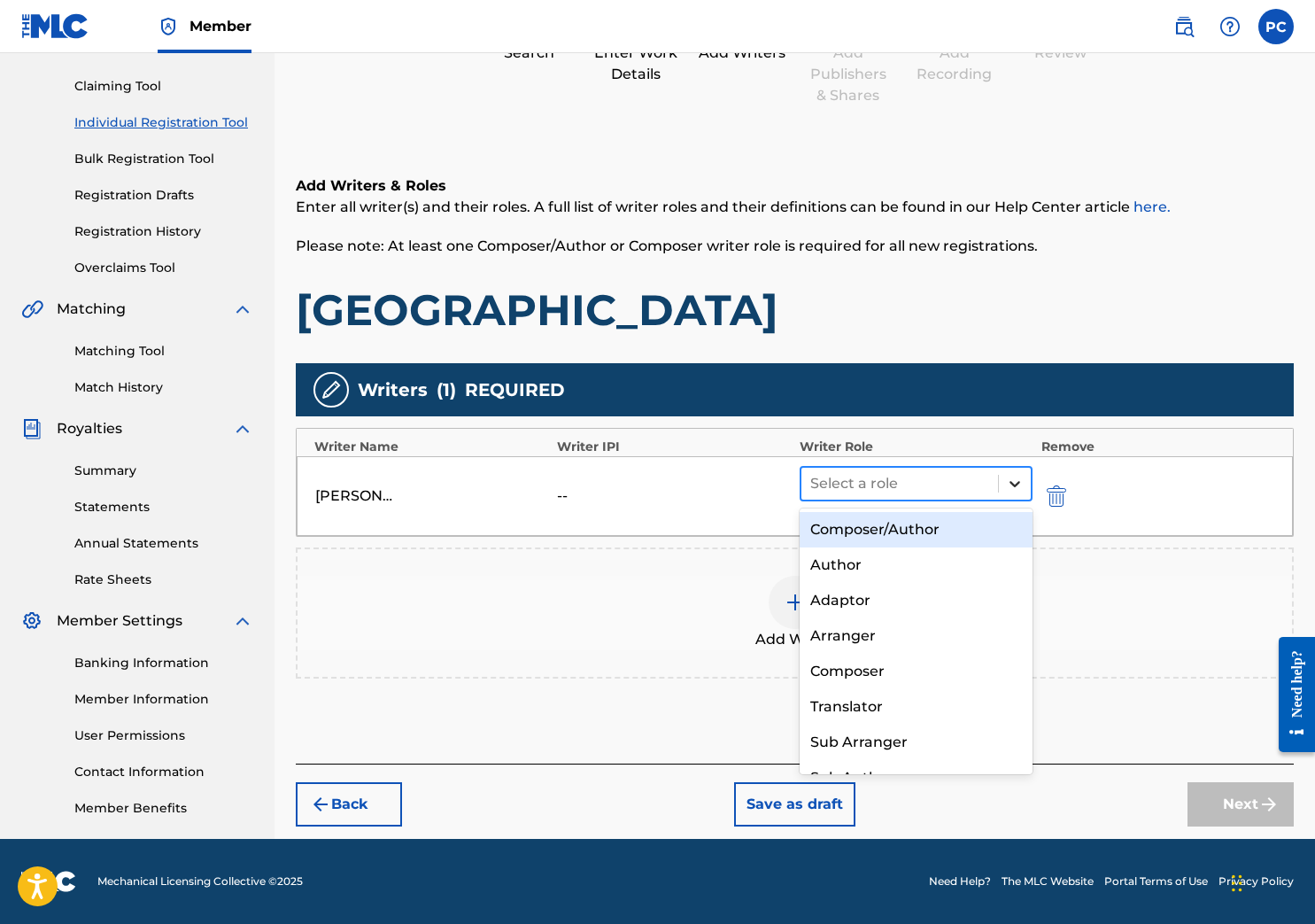
click at [892, 484] on icon at bounding box center [1015, 484] width 11 height 6
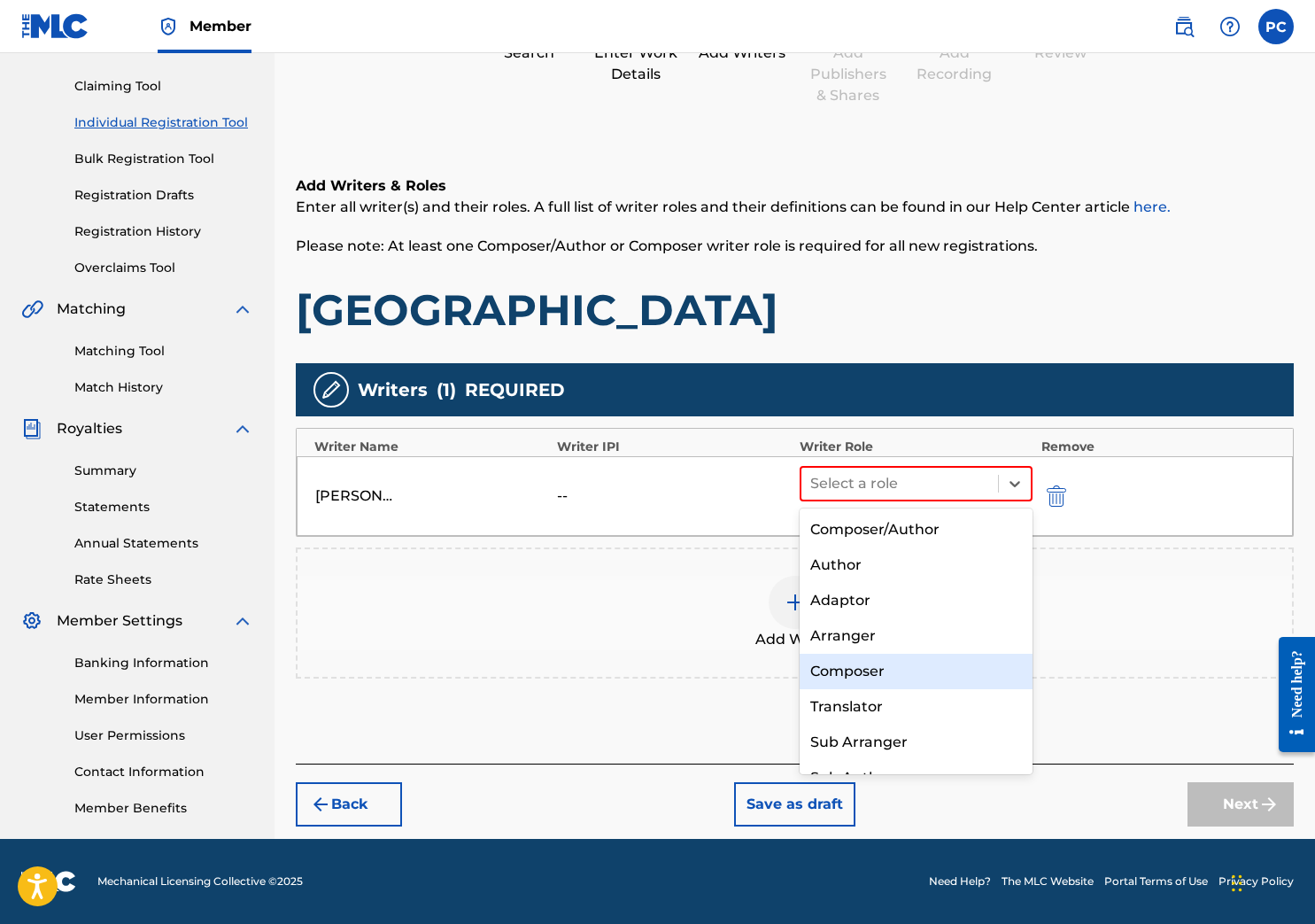
click at [871, 676] on div "Composer" at bounding box center [917, 671] width 233 height 35
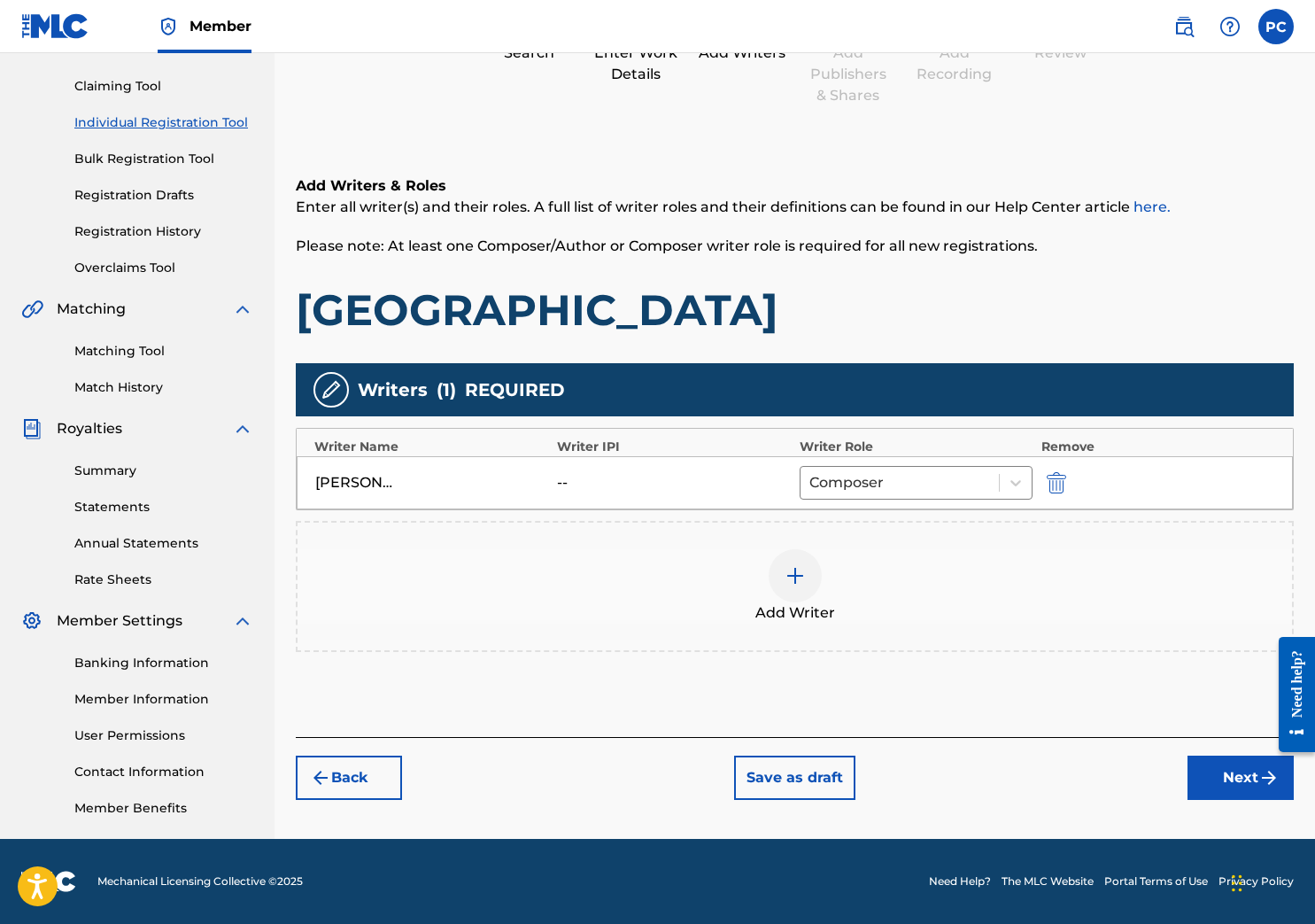
click at [892, 785] on button "Next" at bounding box center [1241, 777] width 106 height 44
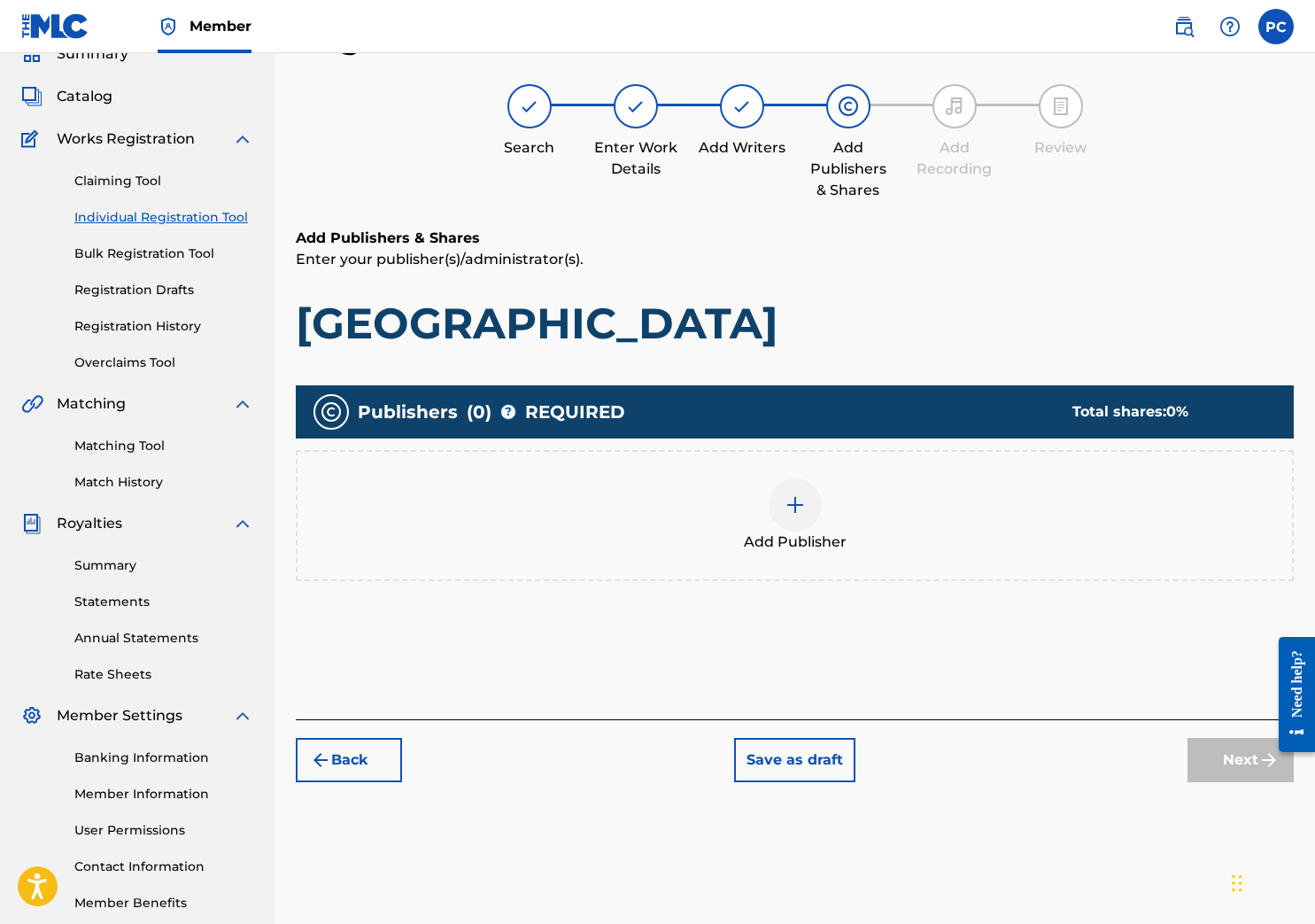
click at [799, 496] on img at bounding box center [796, 505] width 22 height 22
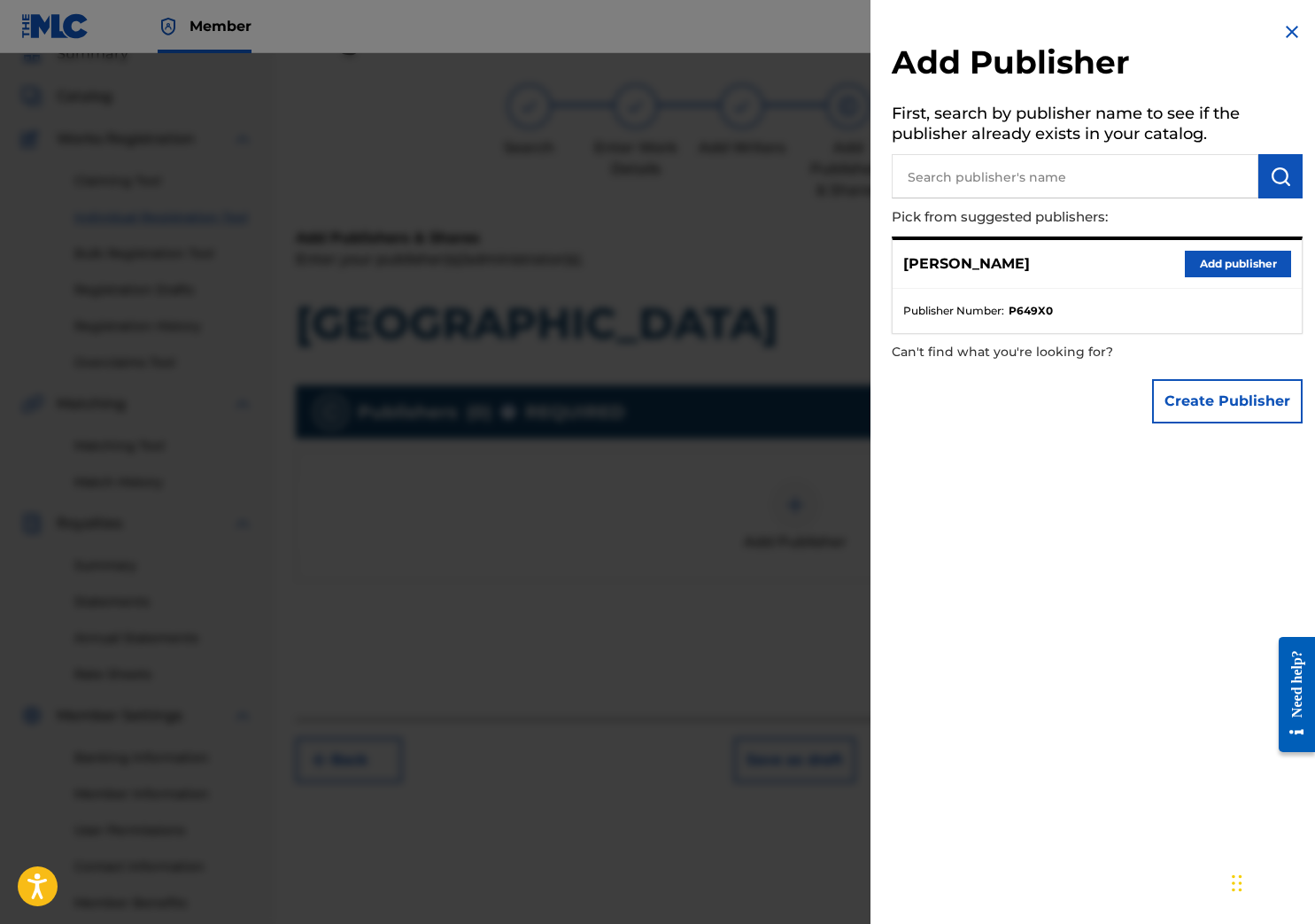
click at [892, 179] on input "text" at bounding box center [1075, 176] width 367 height 44
type input "C"
click at [892, 260] on button "Add publisher" at bounding box center [1238, 264] width 106 height 27
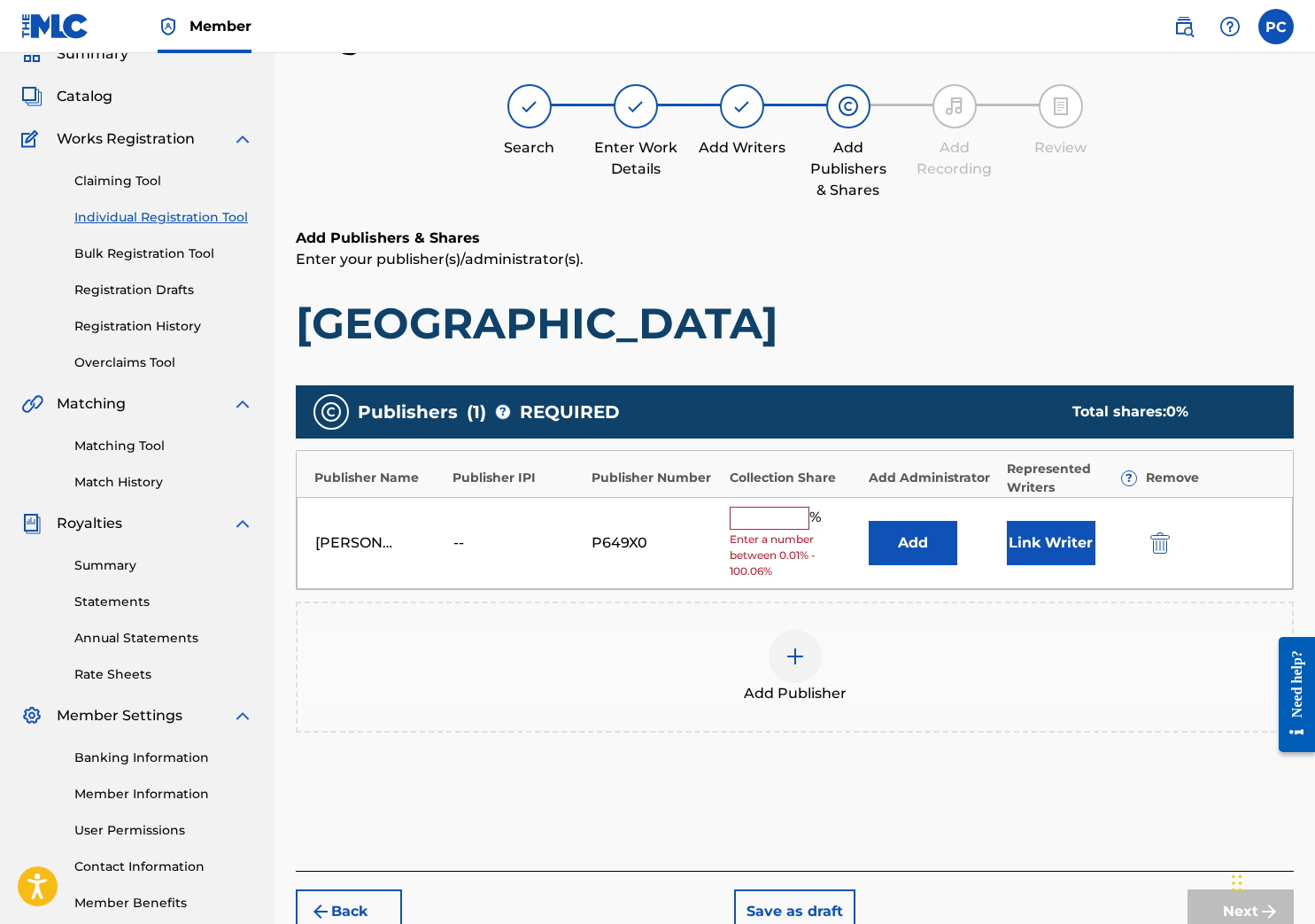
click at [792, 514] on input "text" at bounding box center [770, 519] width 80 height 23
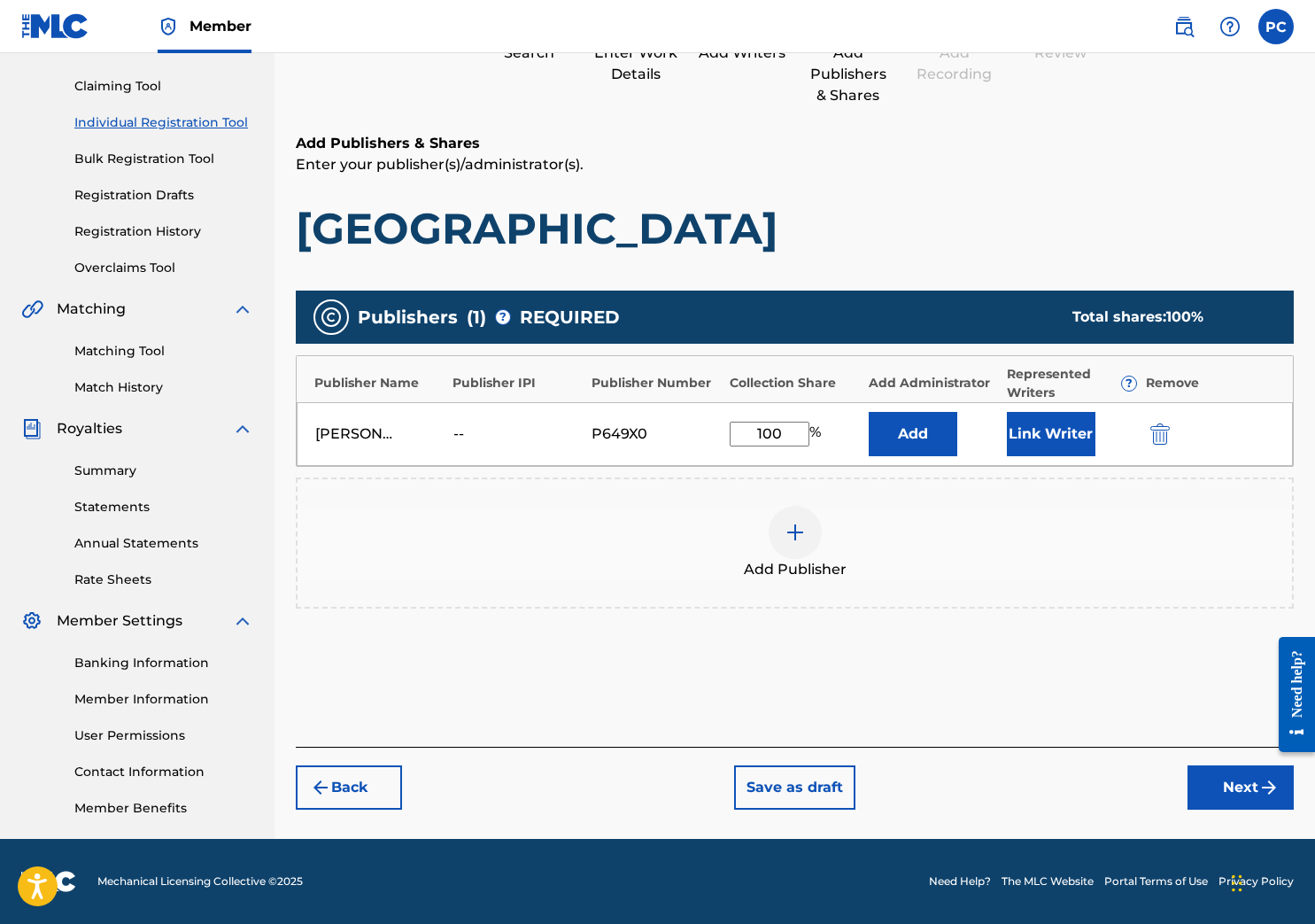
scroll to position [175, 0]
type input "100"
click at [892, 800] on button "Next" at bounding box center [1241, 787] width 106 height 44
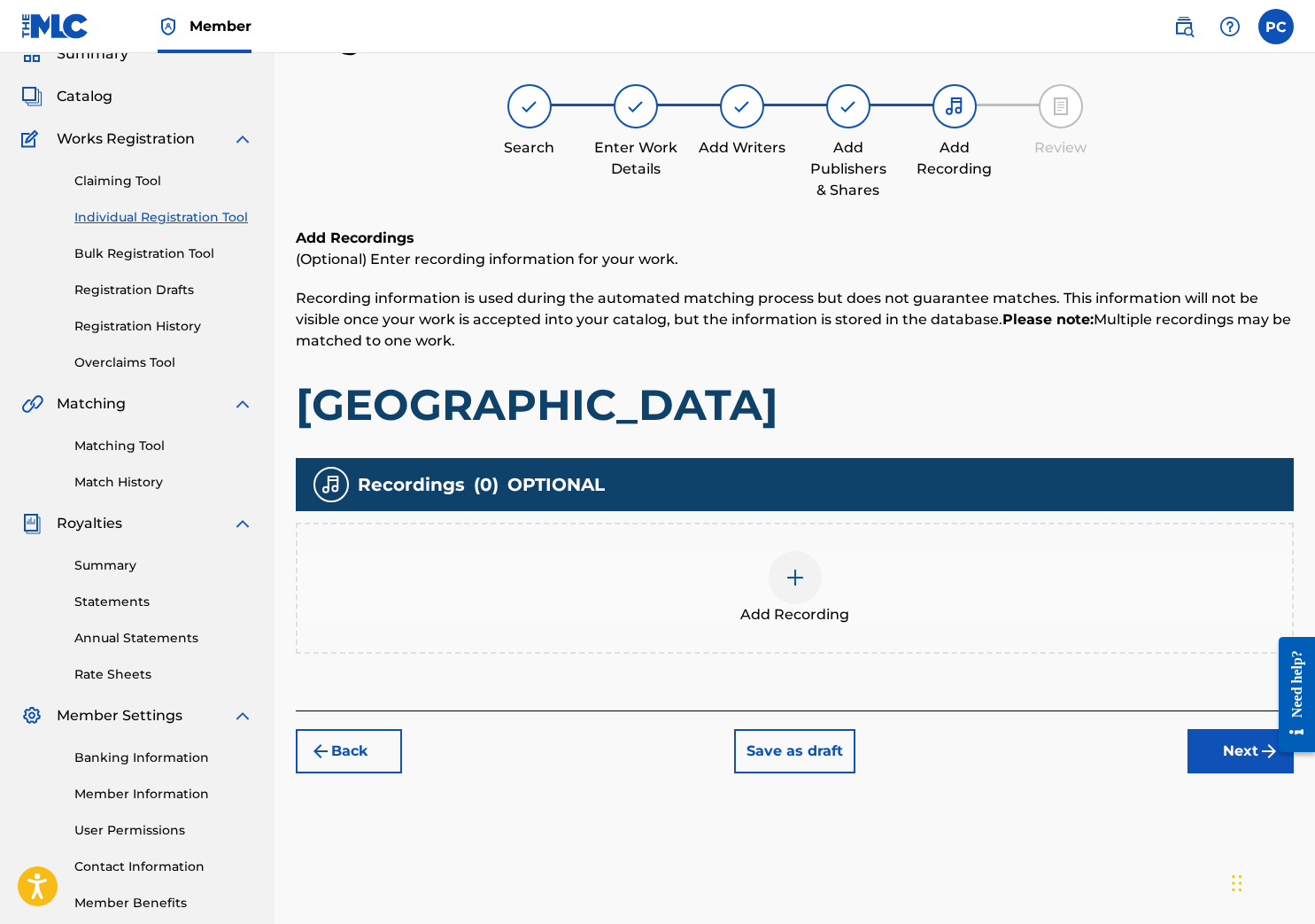
click at [892, 748] on button "Next" at bounding box center [1241, 751] width 106 height 44
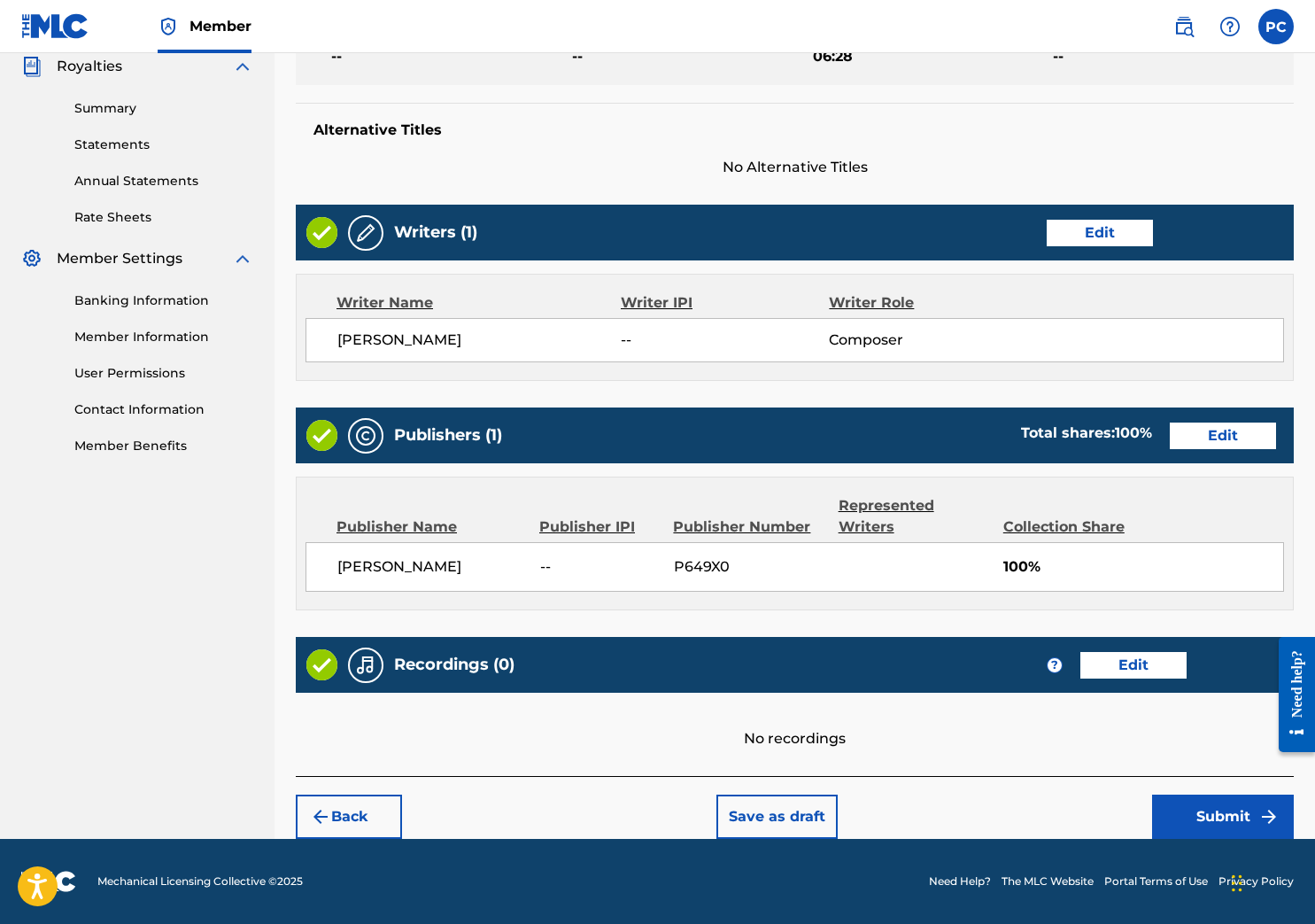
scroll to position [536, 0]
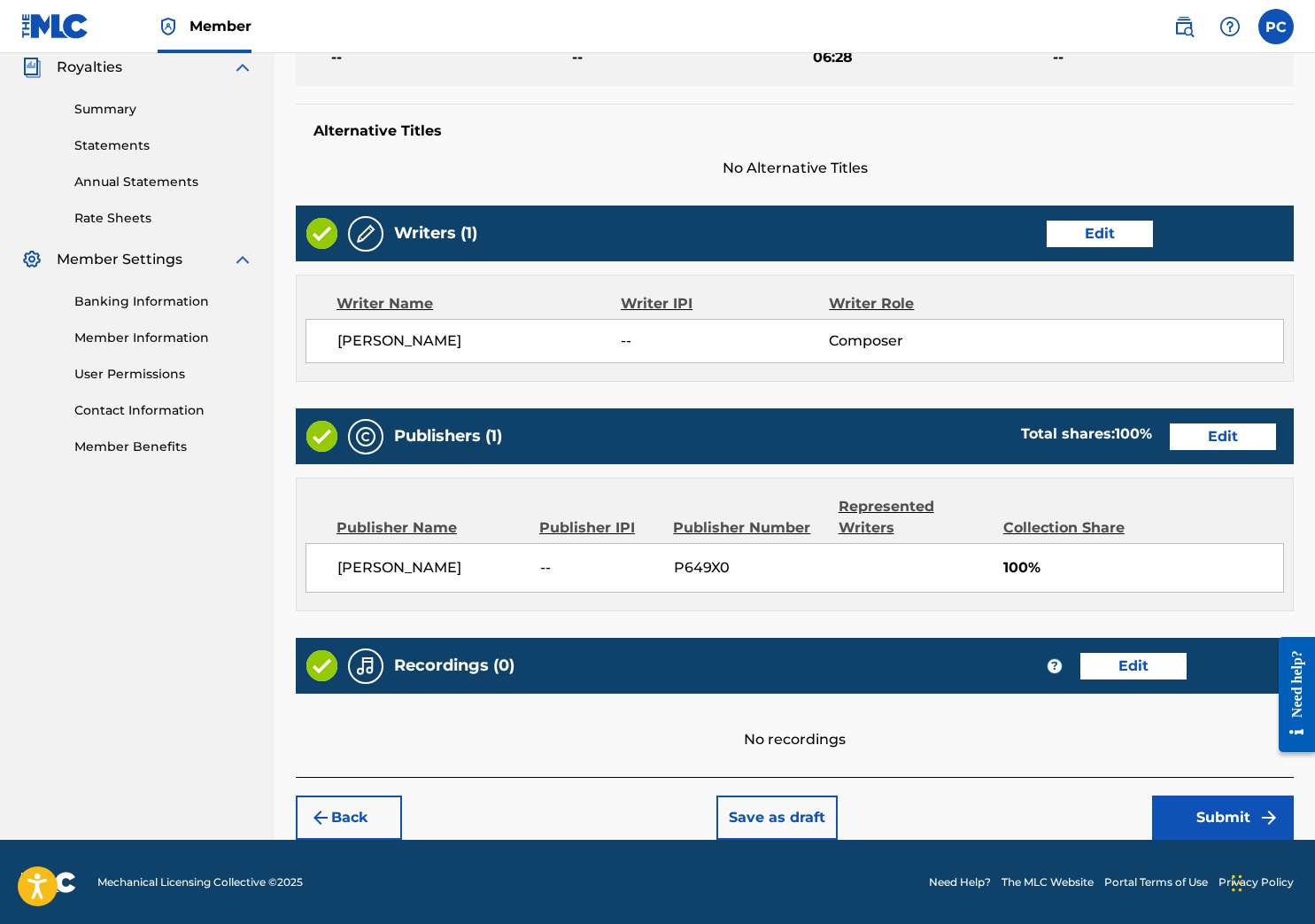
click at [892, 821] on button "Submit" at bounding box center [1224, 817] width 142 height 44
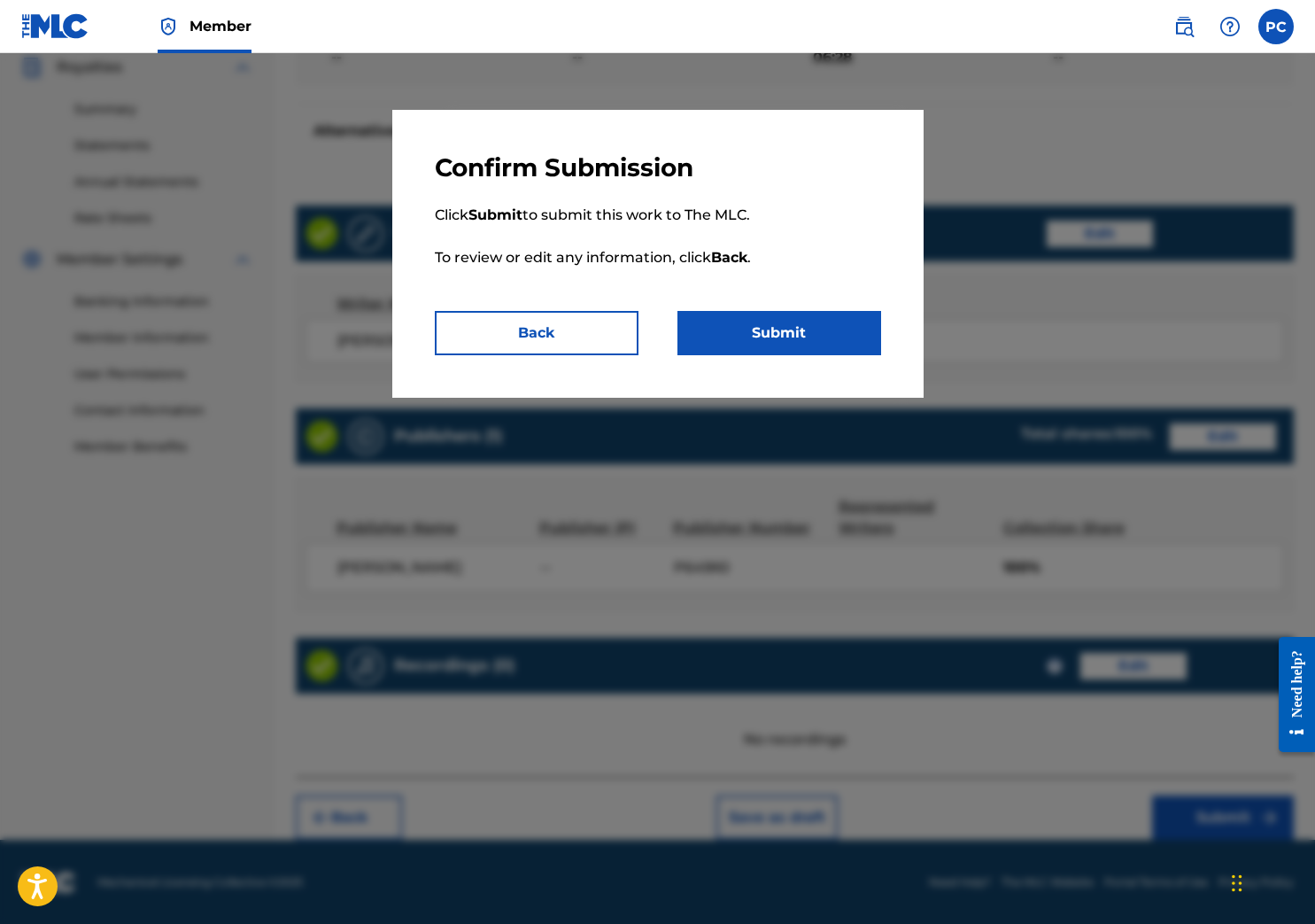
click at [807, 334] on button "Submit" at bounding box center [779, 333] width 204 height 44
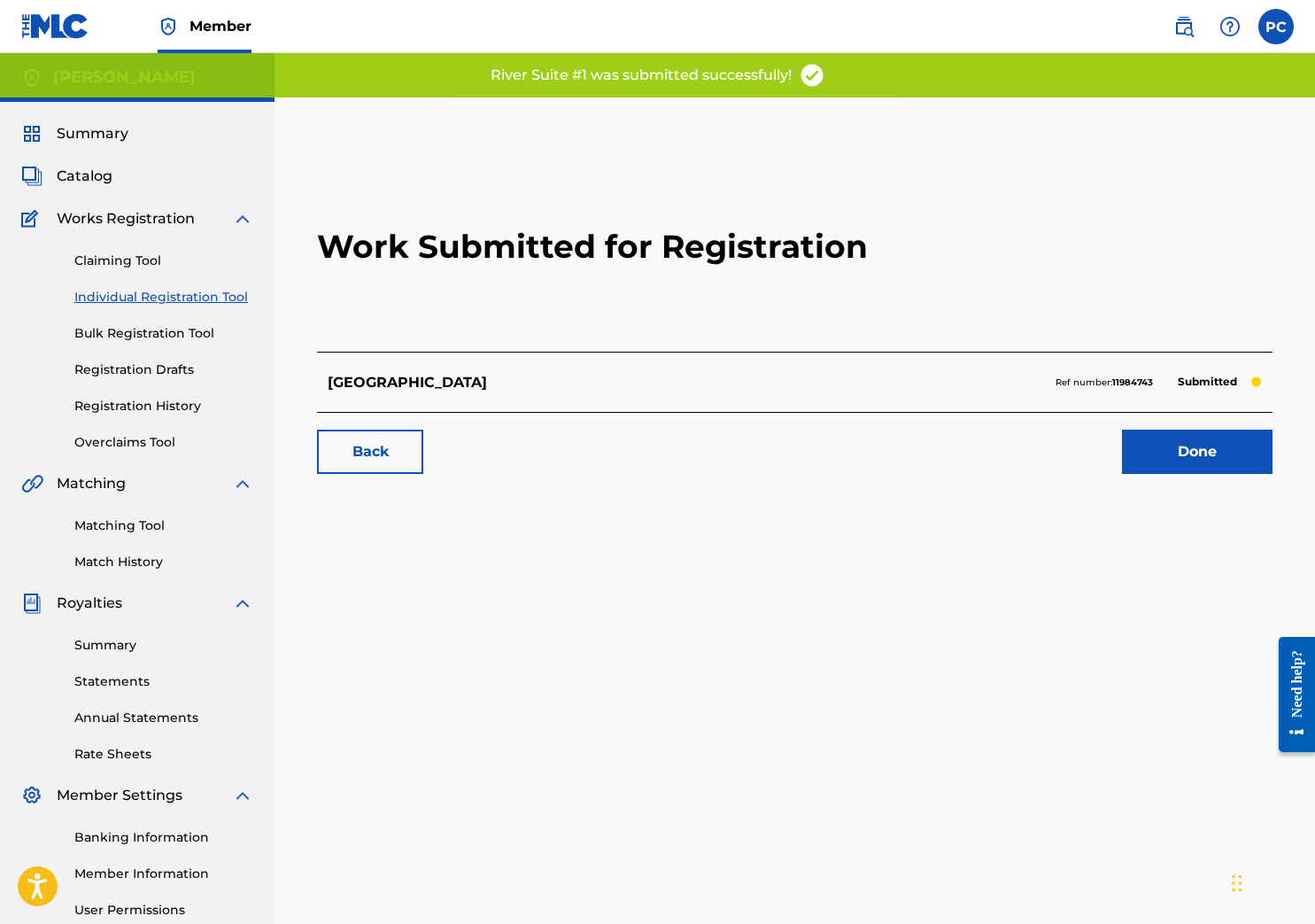
click at [892, 452] on link "Done" at bounding box center [1197, 451] width 151 height 44
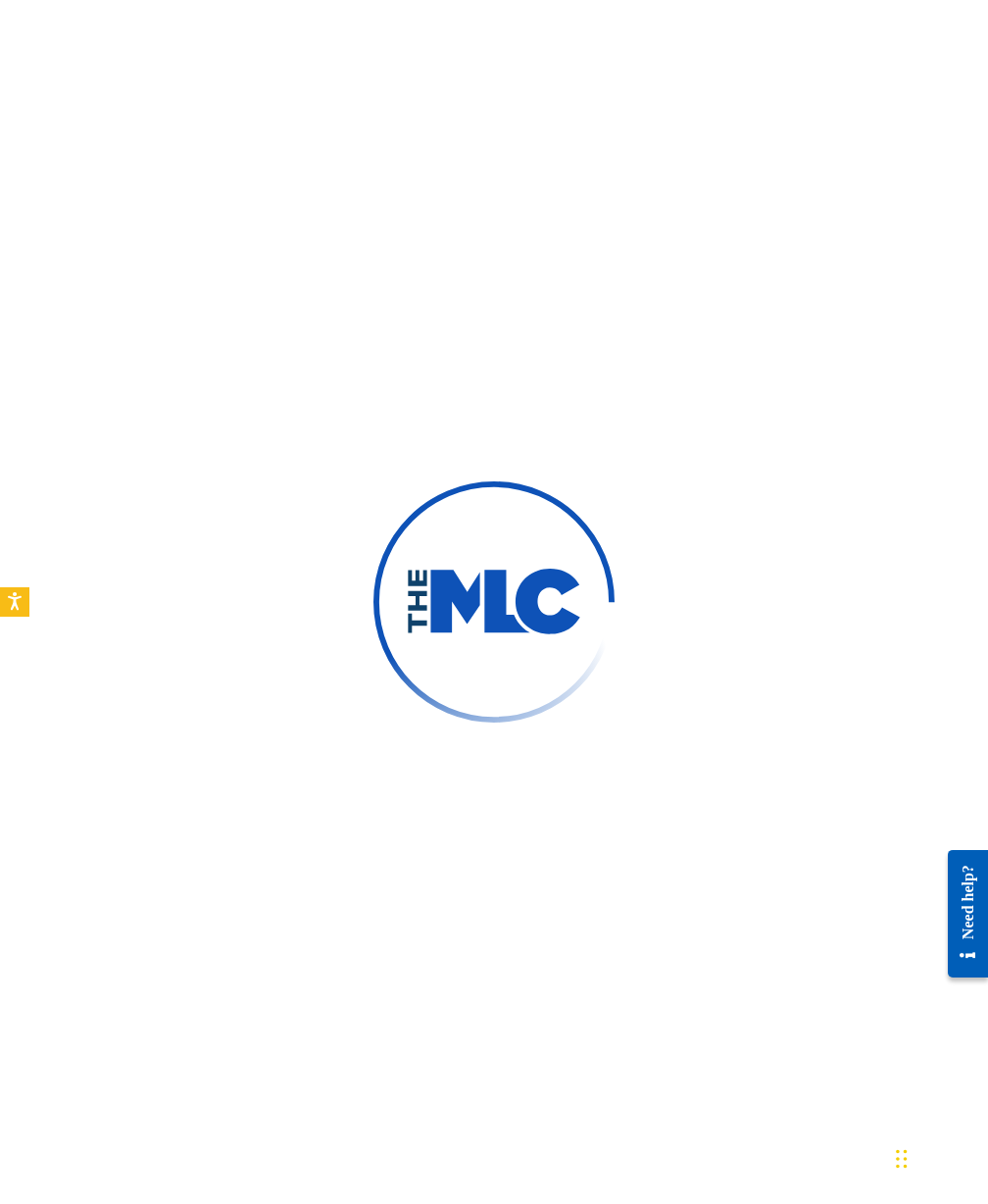
click at [564, 96] on div at bounding box center [494, 602] width 988 height 1204
click at [209, 74] on div at bounding box center [494, 602] width 988 height 1204
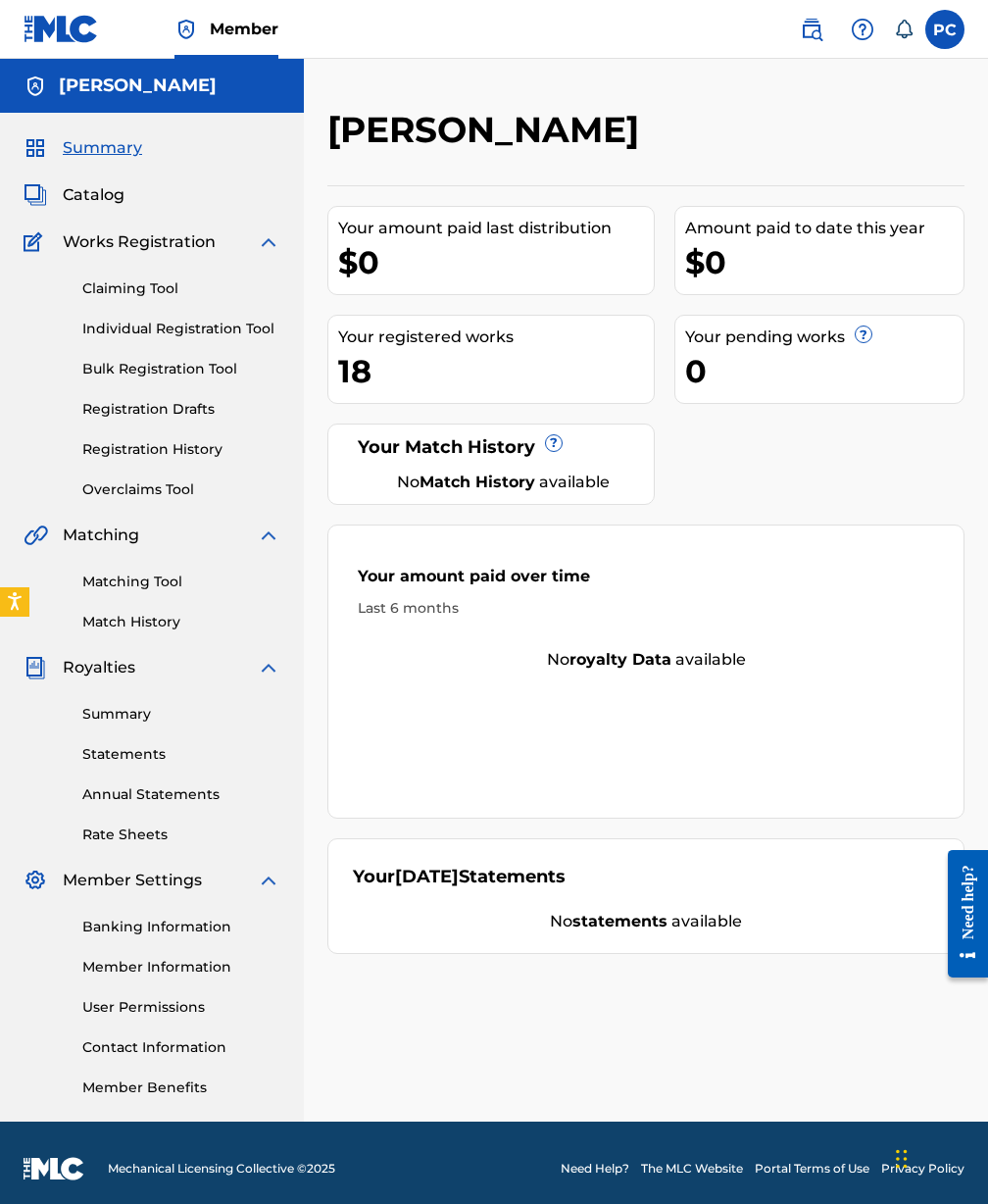
click at [940, 35] on label at bounding box center [944, 29] width 39 height 39
click at [945, 30] on input "PC Peter Candela petercandela@icloud.com Notification Preferences Profile Log o…" at bounding box center [945, 30] width 0 height 0
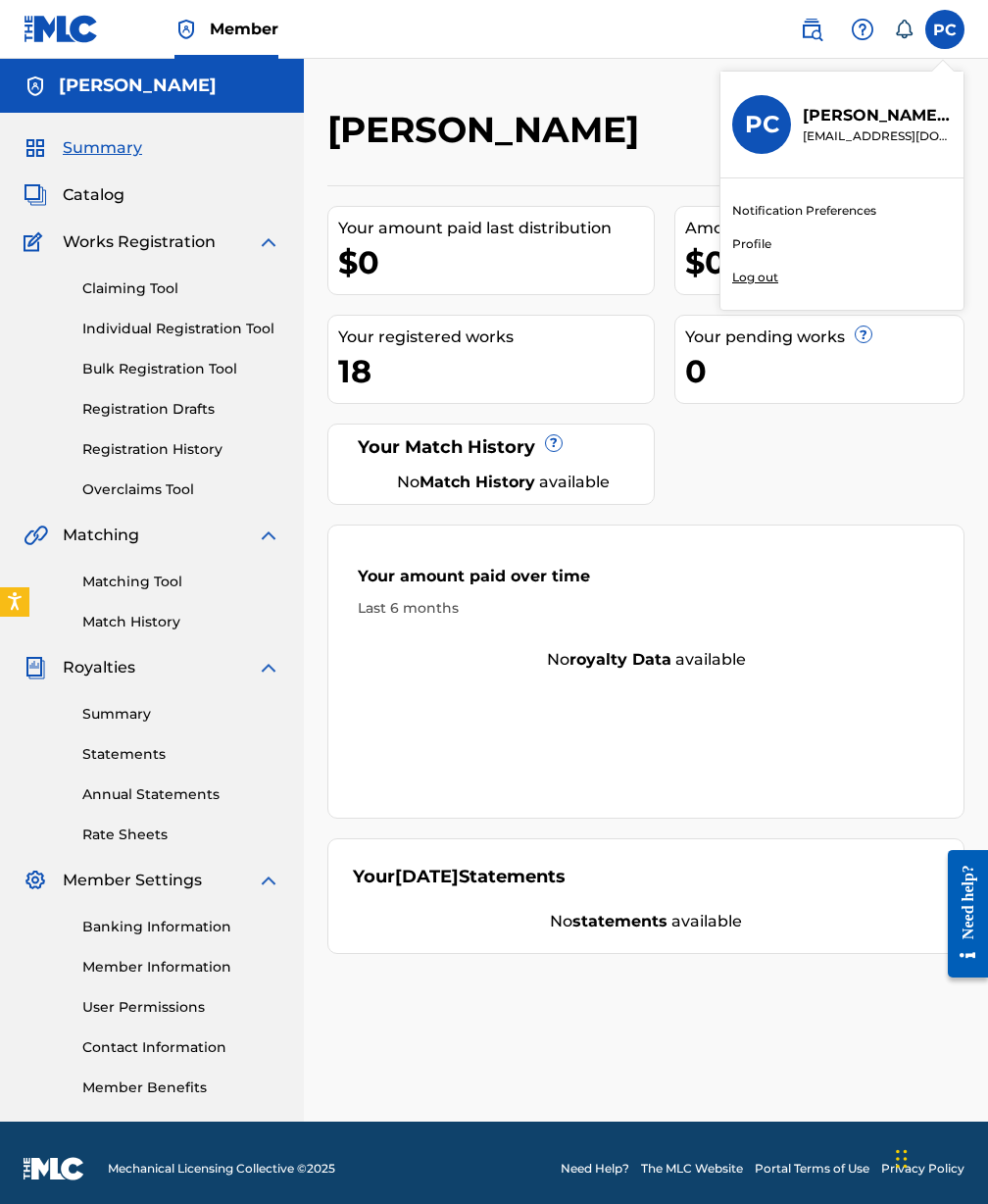
click at [748, 277] on p "Log out" at bounding box center [756, 278] width 46 height 18
click at [945, 30] on input "PC Peter Candela petercandela@icloud.com Notification Preferences Profile Log o…" at bounding box center [945, 30] width 0 height 0
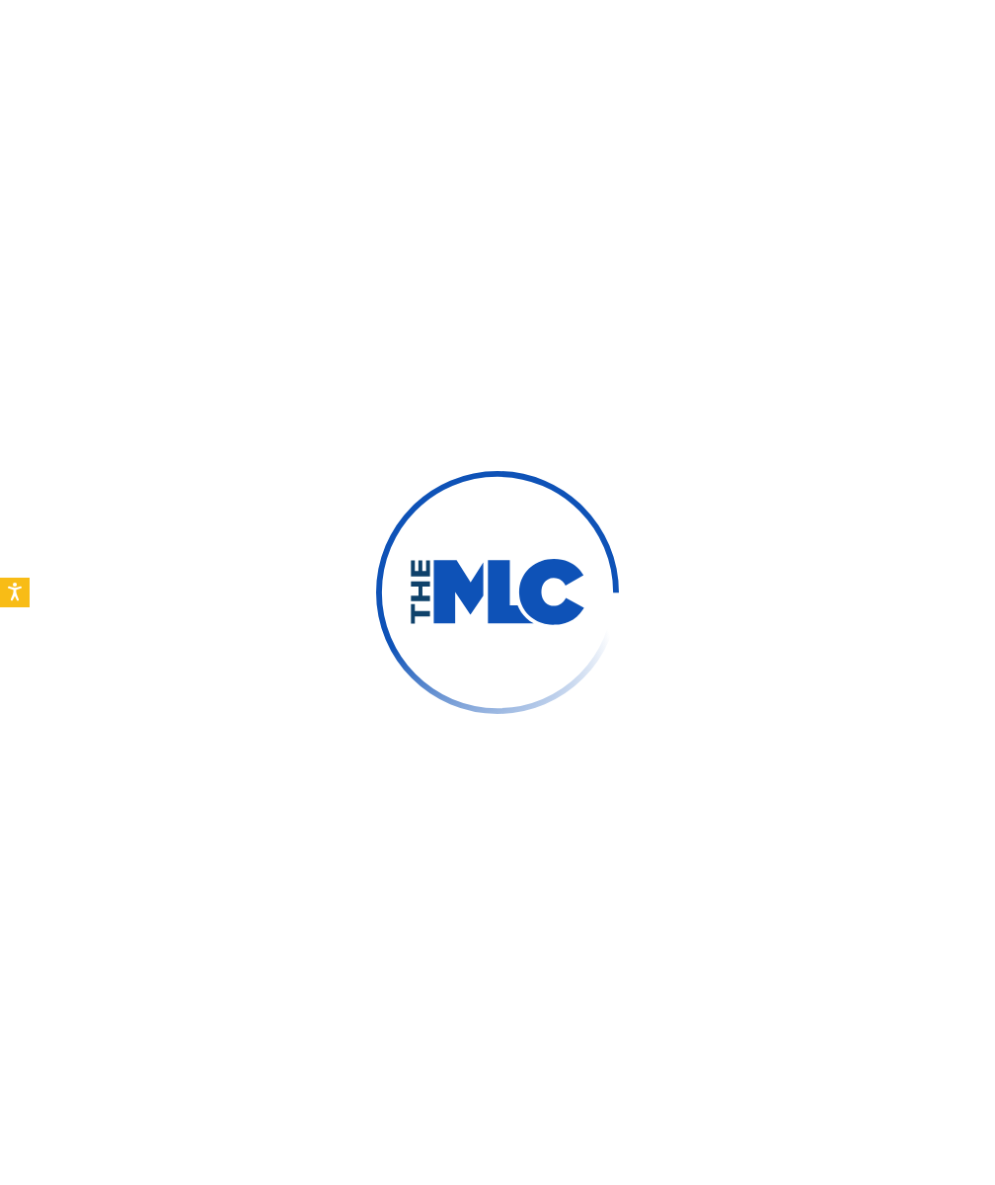
type input "[PERSON_NAME]"
type input "Candela"
type input "[EMAIL_ADDRESS][DOMAIN_NAME]"
